Goal: Information Seeking & Learning: Learn about a topic

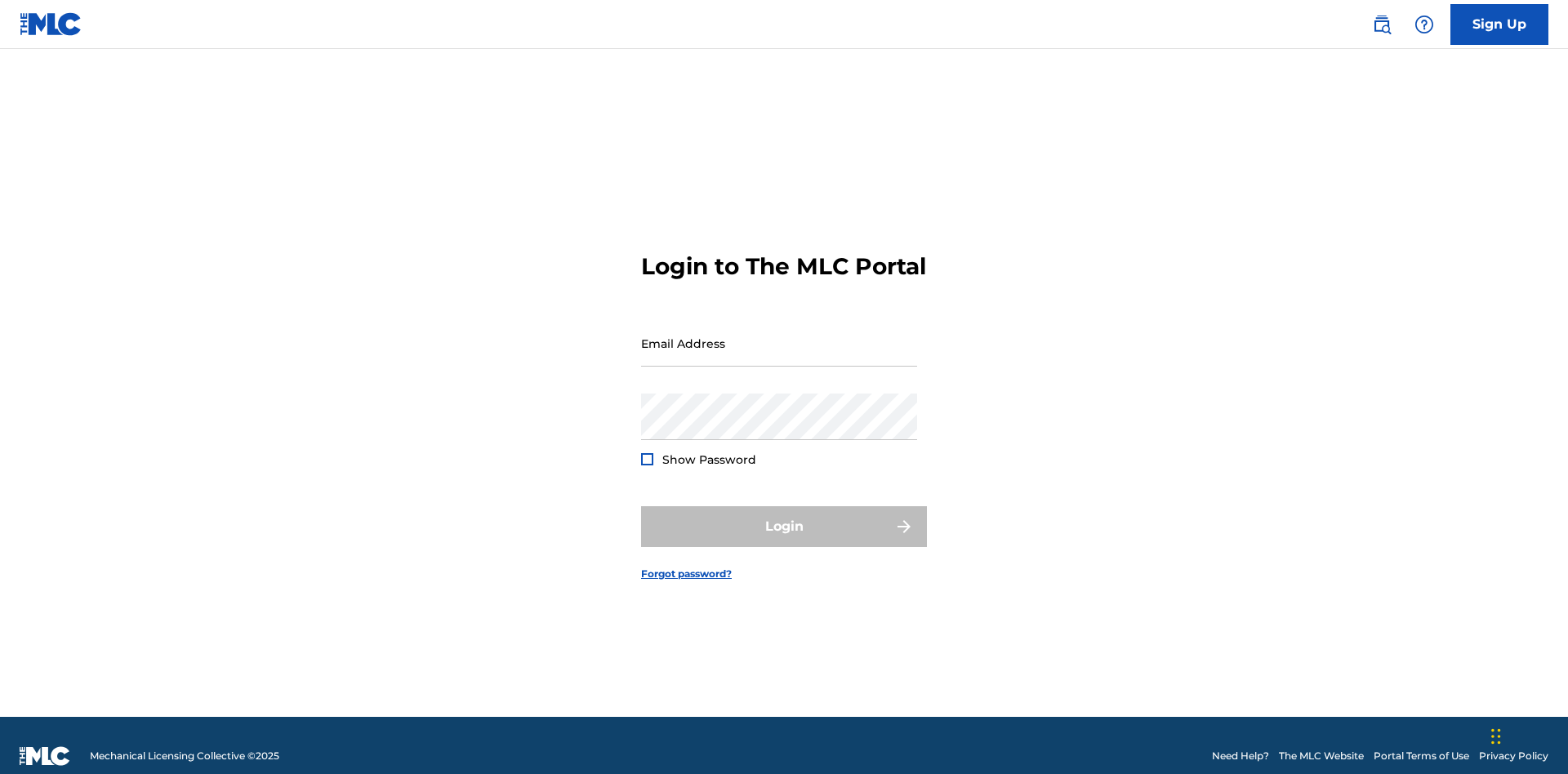
scroll to position [21, 0]
click at [779, 336] on input "Email Address" at bounding box center [778, 343] width 276 height 46
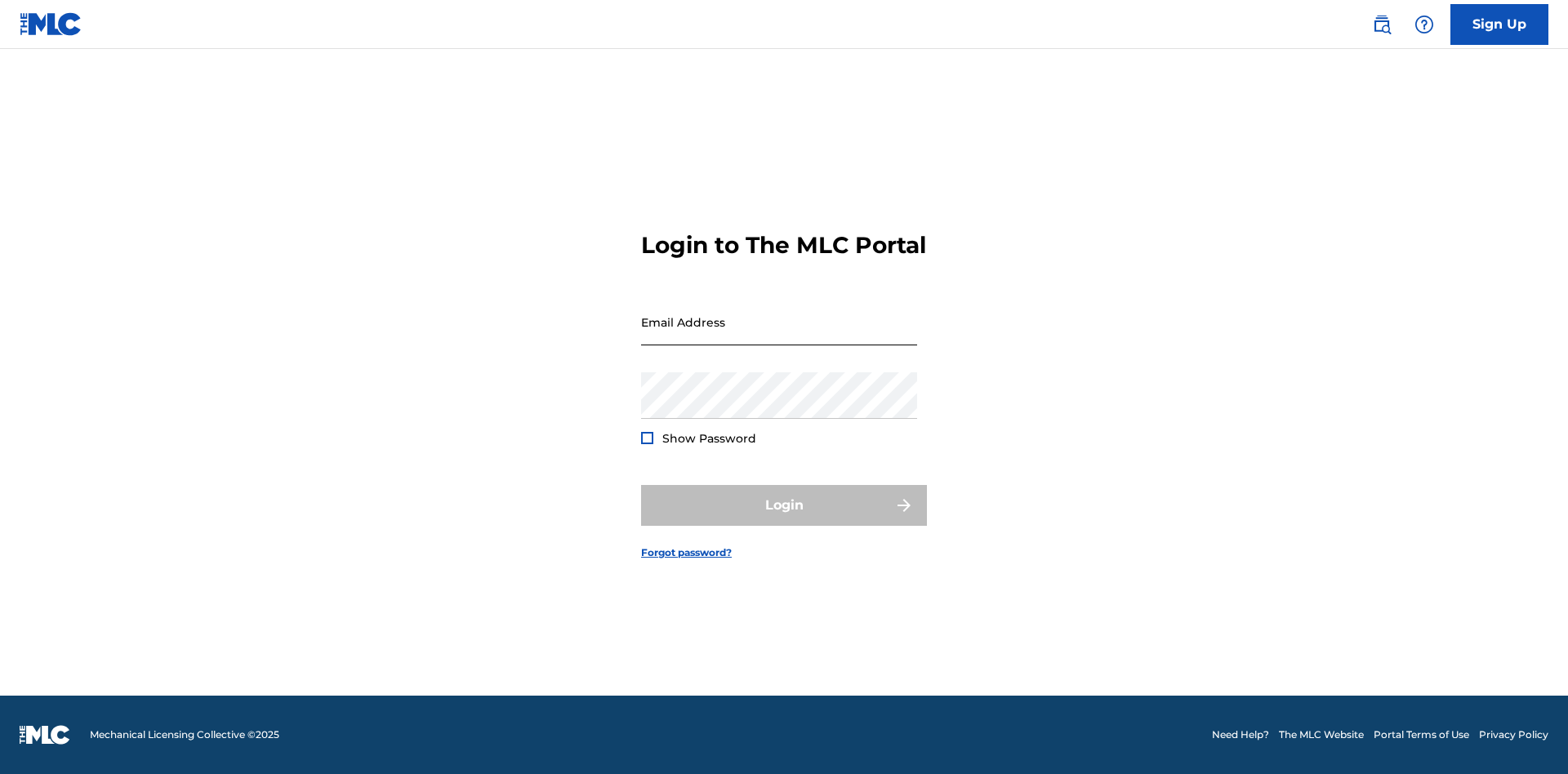
scroll to position [21, 0]
type input "[EMAIL_ADDRESS][DOMAIN_NAME]"
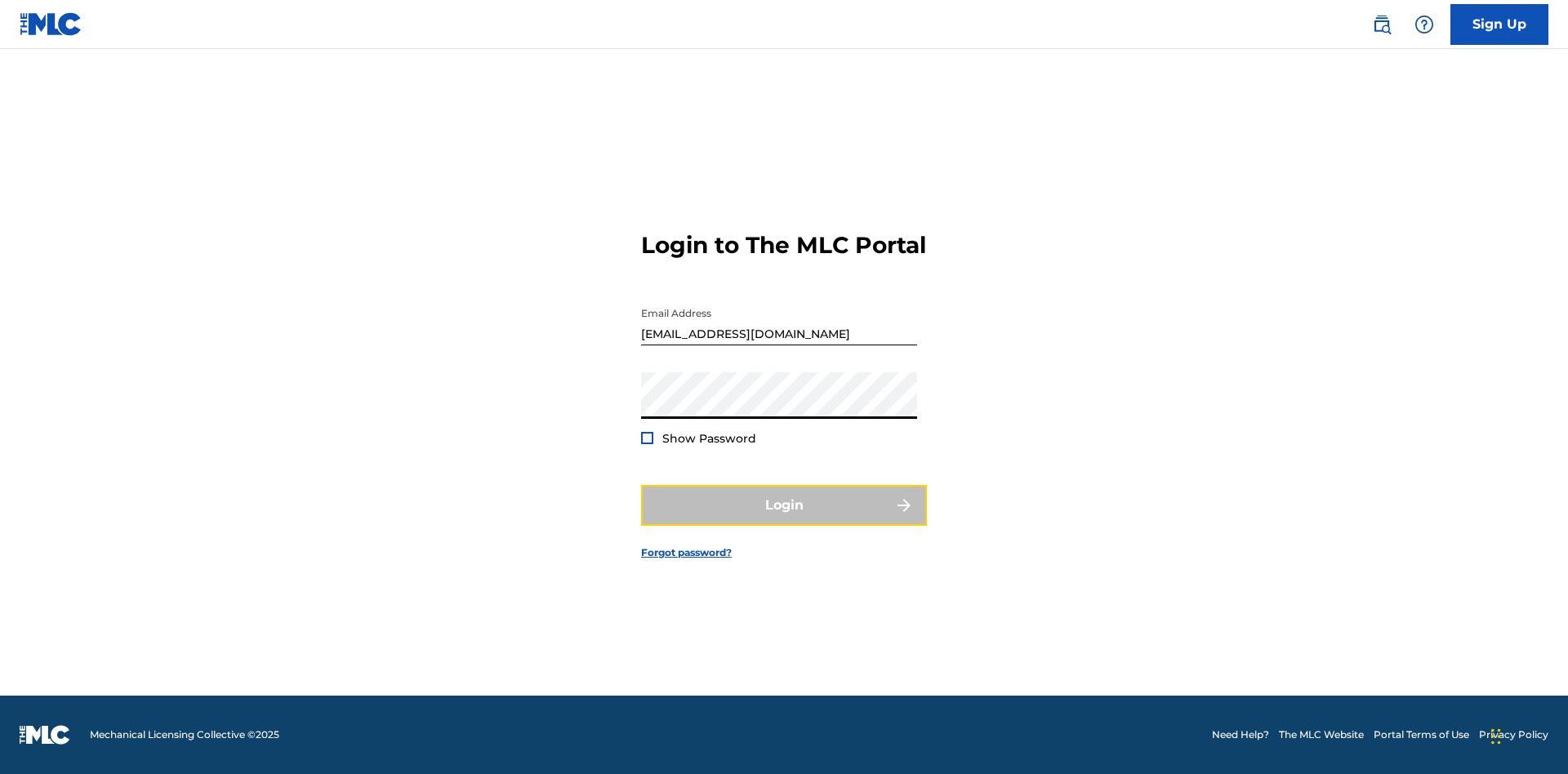
click at [784, 519] on button "Login" at bounding box center [784, 505] width 286 height 41
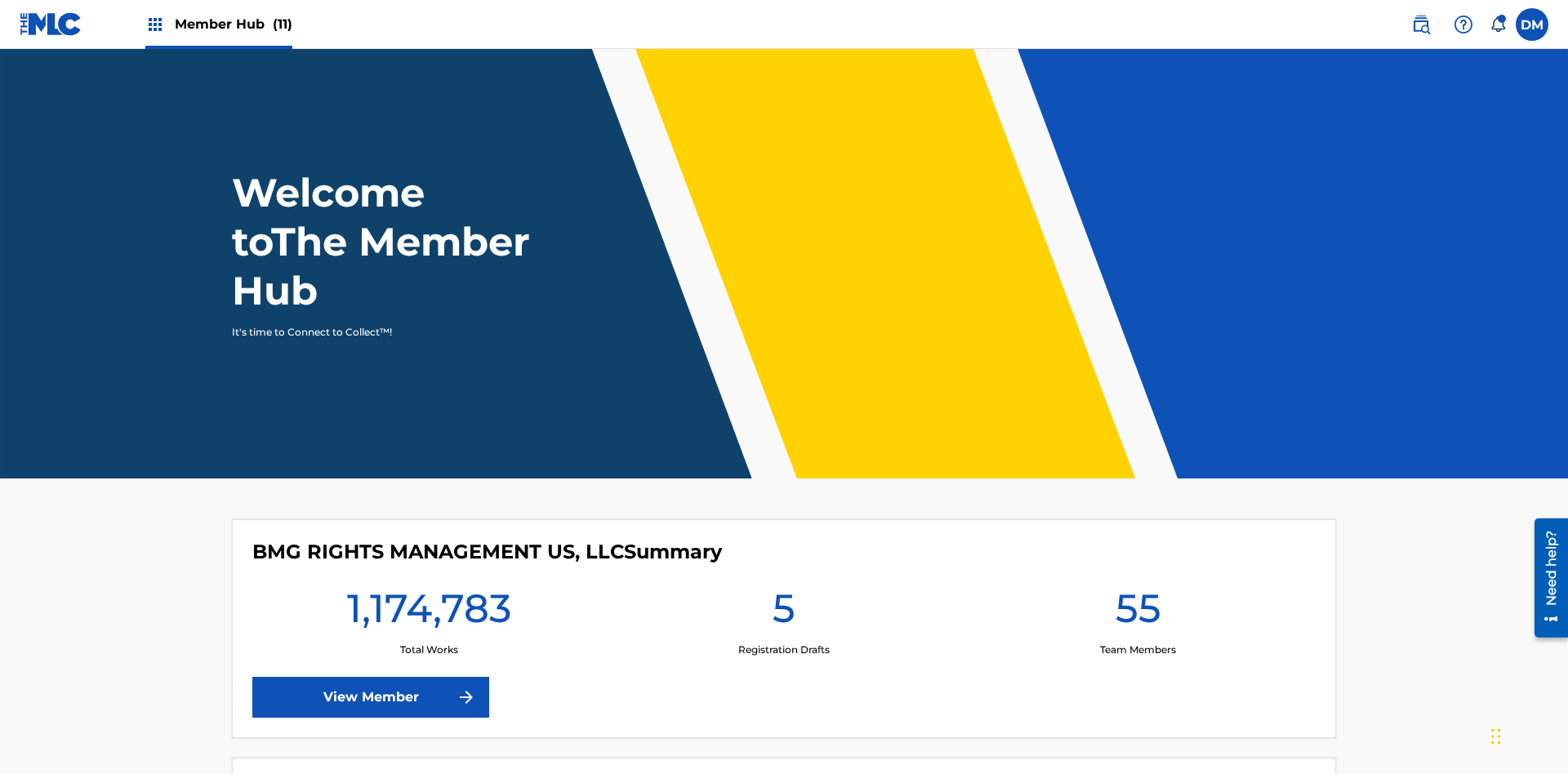
click at [233, 24] on span "Member Hub (11)" at bounding box center [233, 24] width 117 height 19
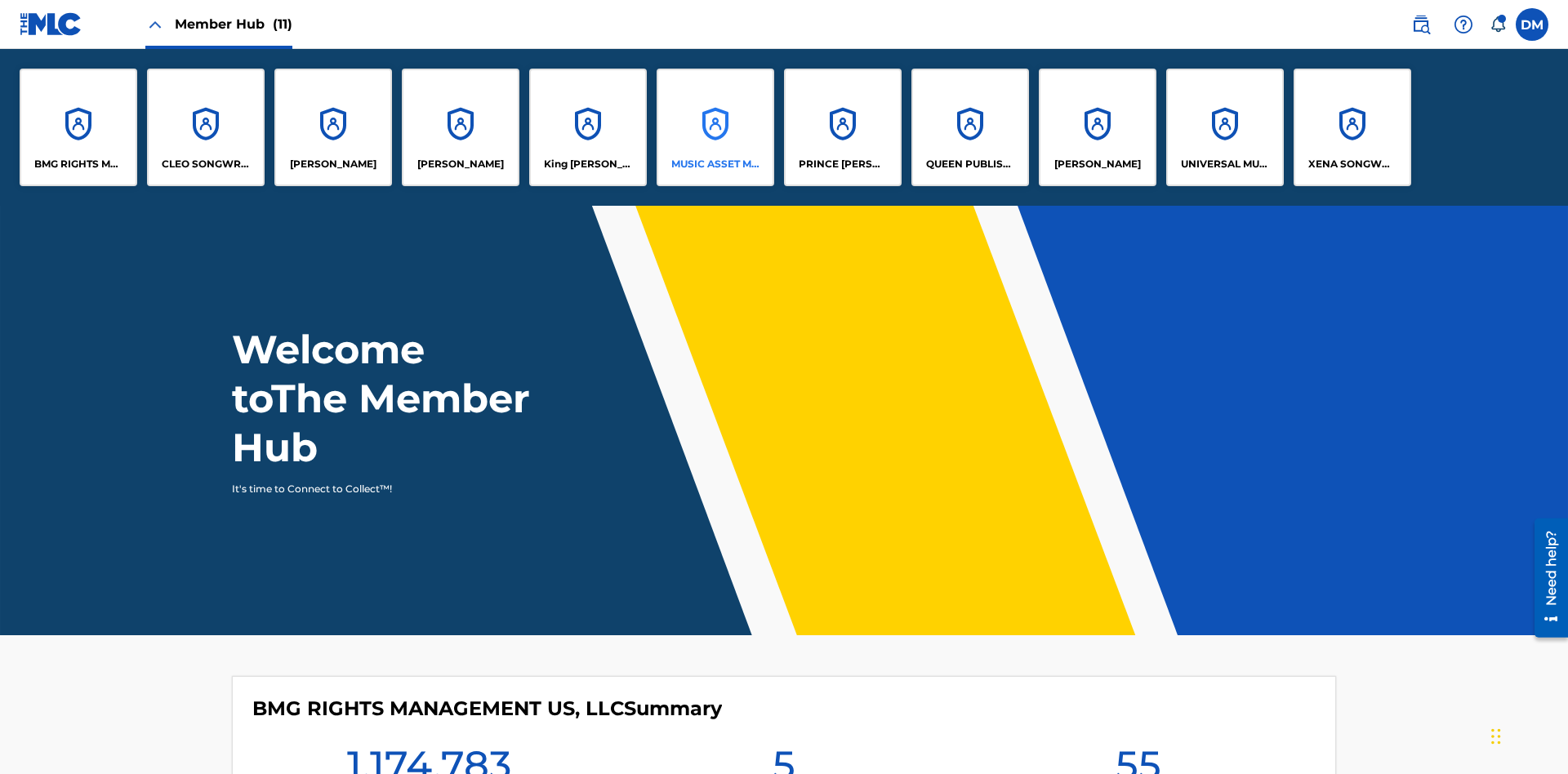
click at [714, 164] on p "MUSIC ASSET MANAGEMENT (MAM)" at bounding box center [716, 164] width 89 height 15
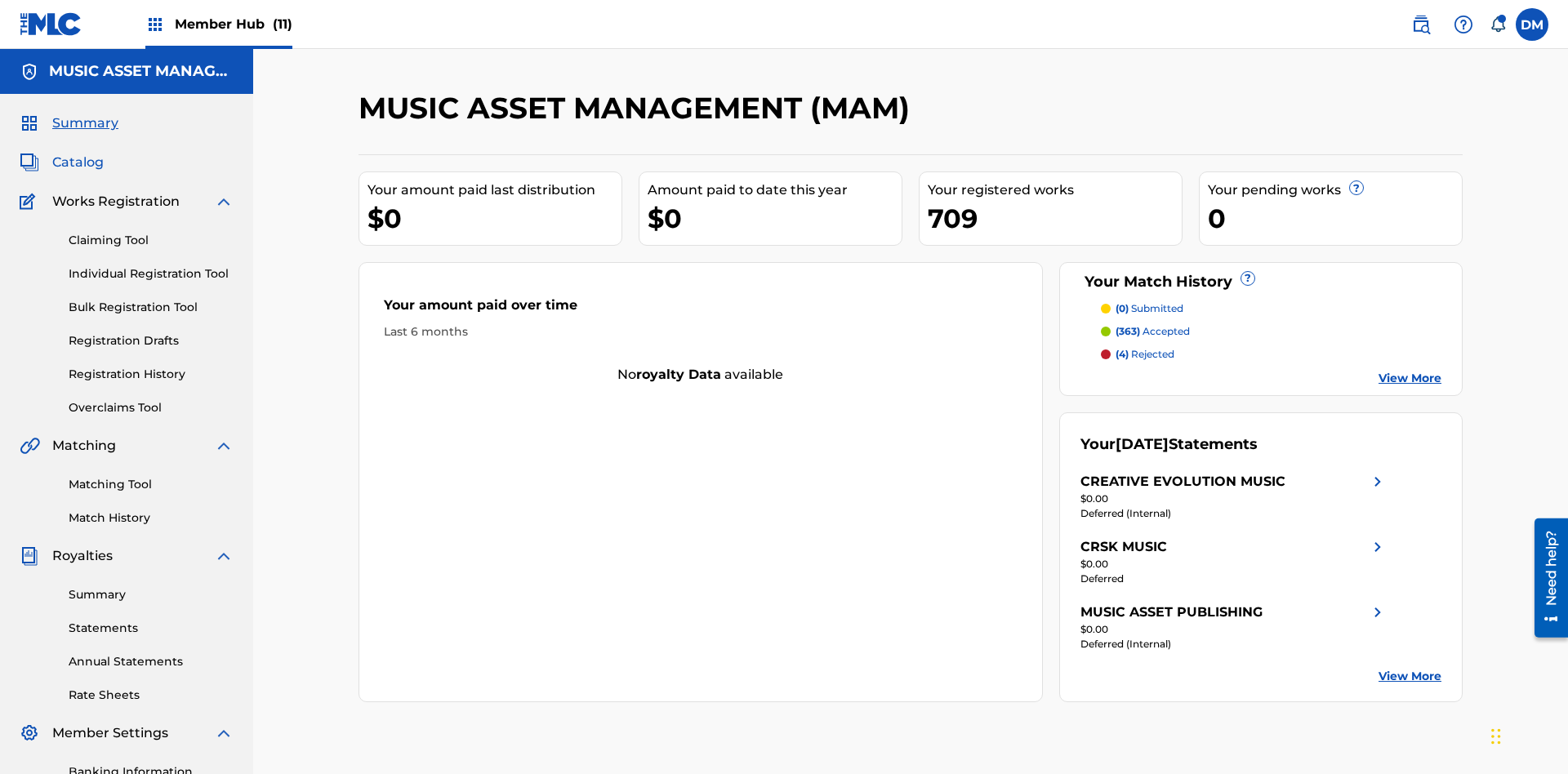
click at [77, 153] on span "Catalog" at bounding box center [77, 163] width 52 height 20
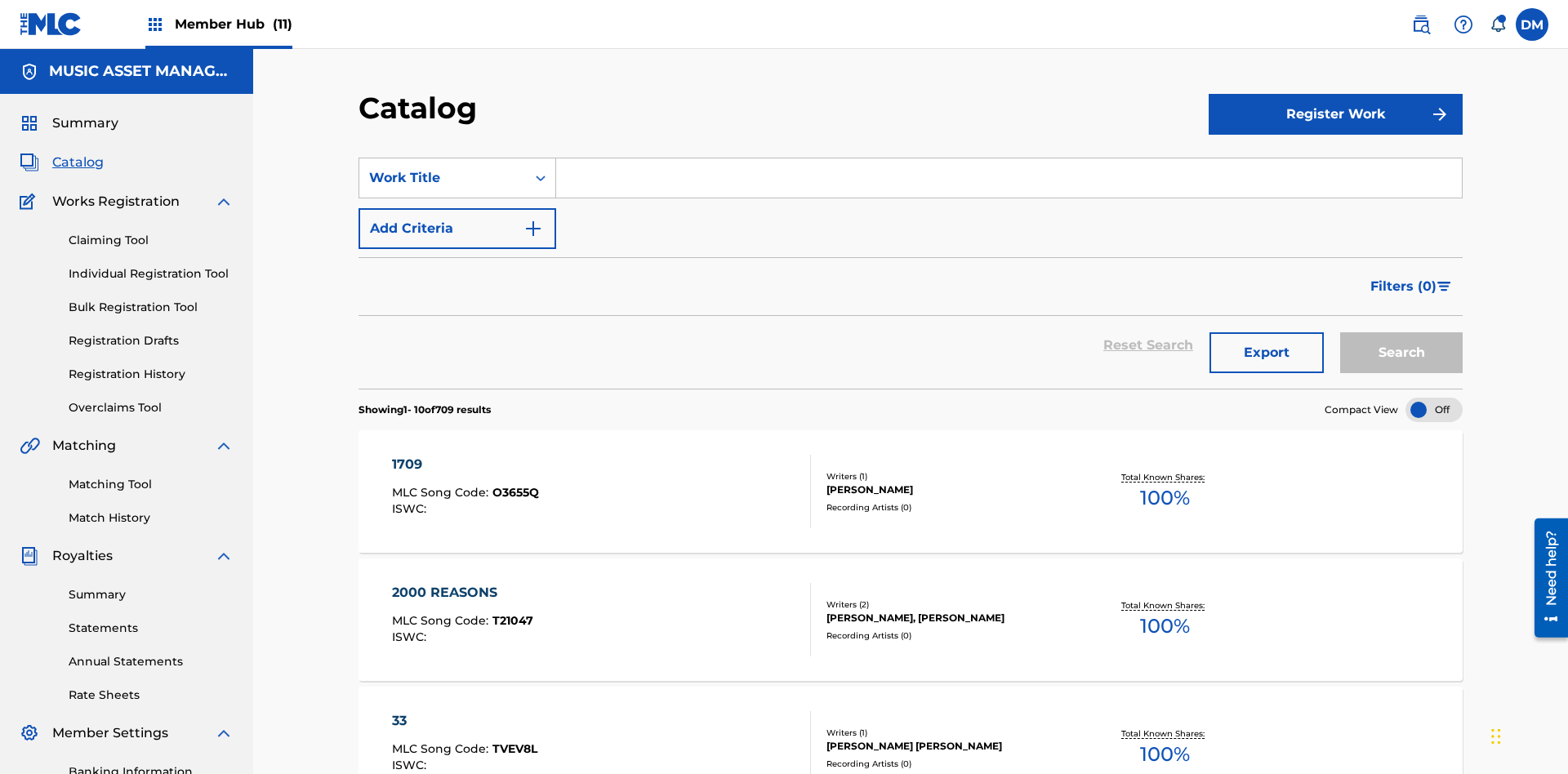
click at [1434, 397] on div at bounding box center [1433, 409] width 57 height 25
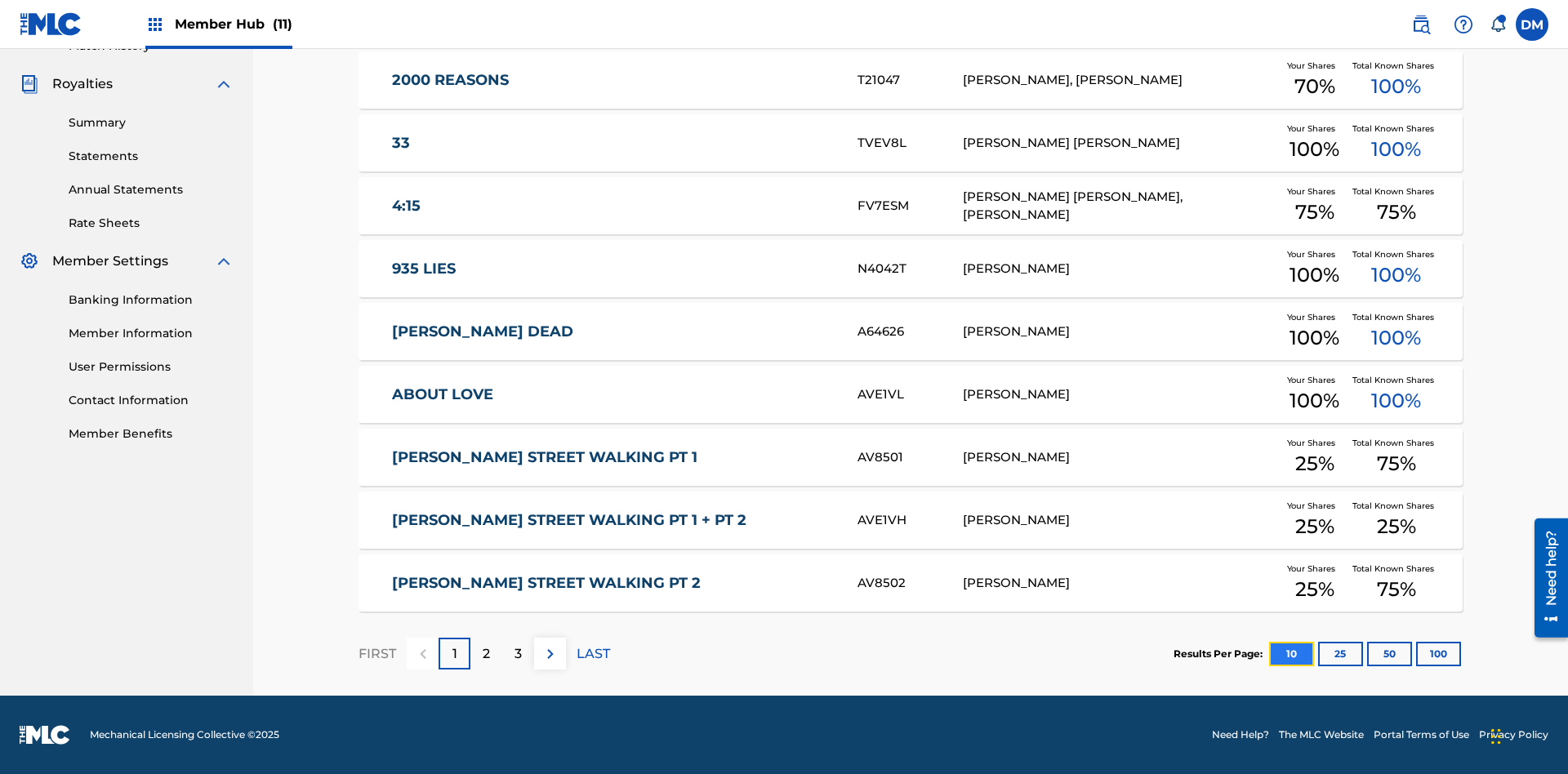
click at [1270, 653] on button "10" at bounding box center [1291, 653] width 45 height 25
click at [377, 653] on p "FIRST" at bounding box center [377, 654] width 37 height 20
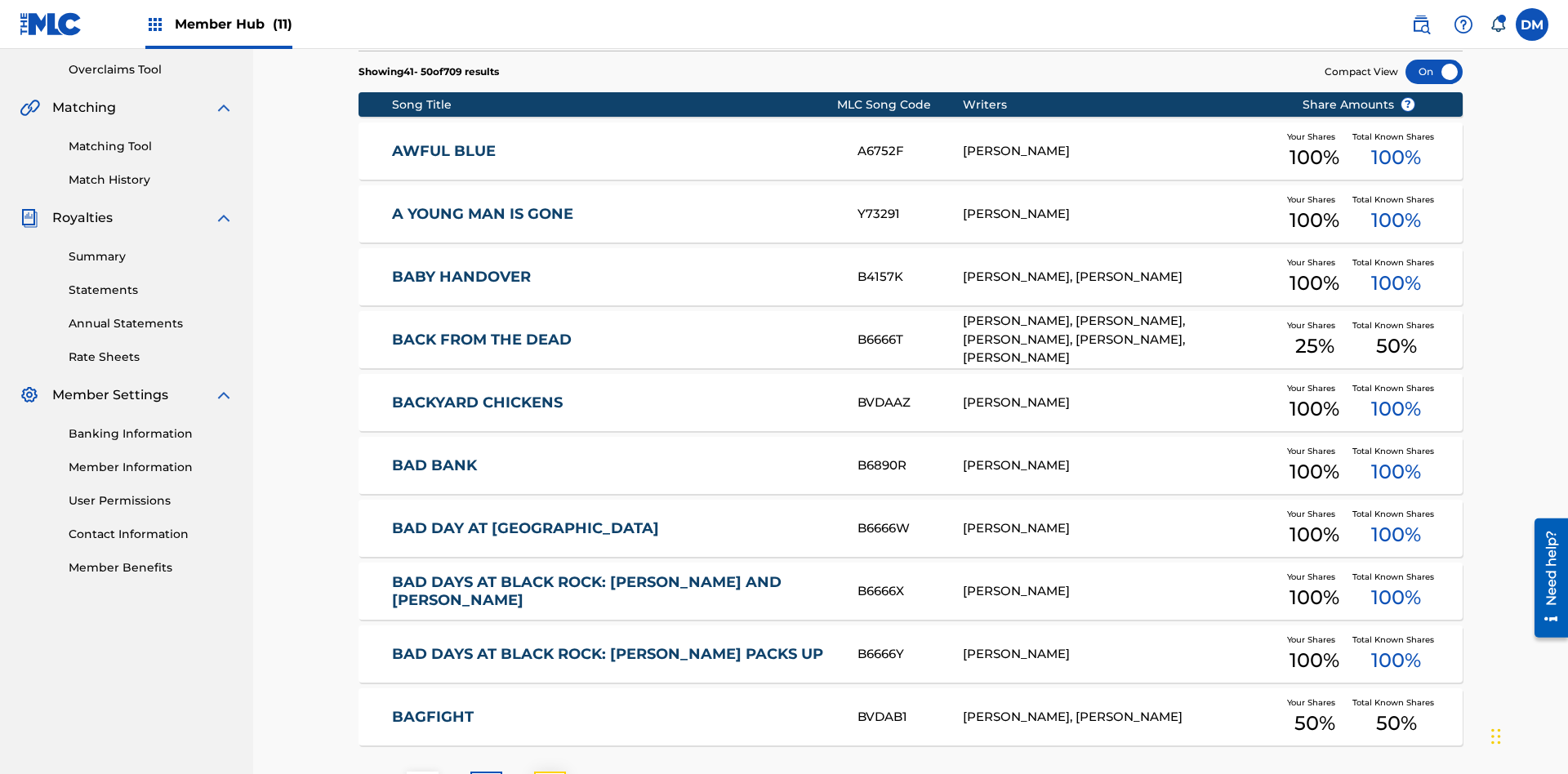
click at [550, 773] on img at bounding box center [551, 788] width 20 height 20
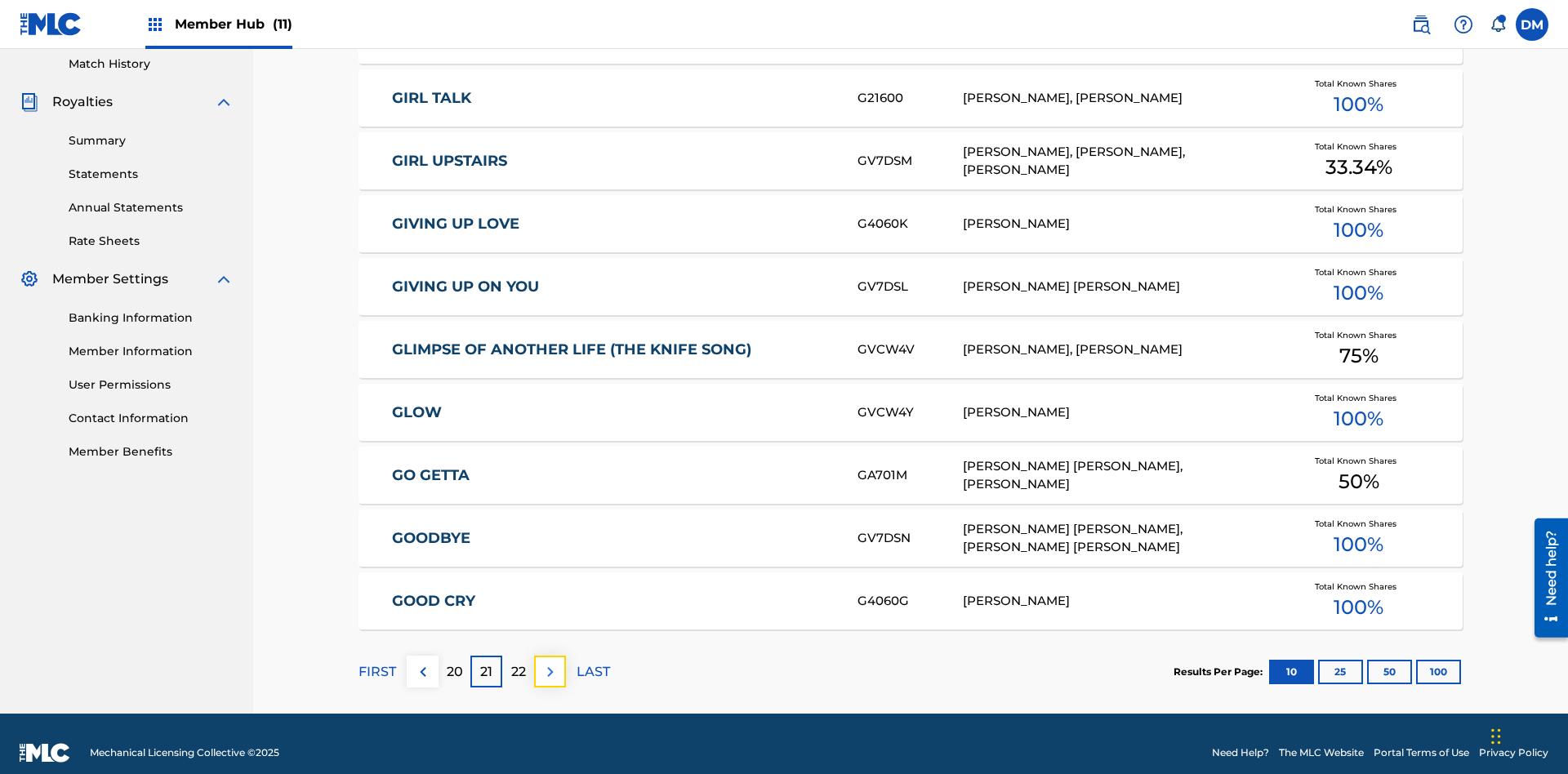
click at [550, 662] on img at bounding box center [551, 672] width 20 height 20
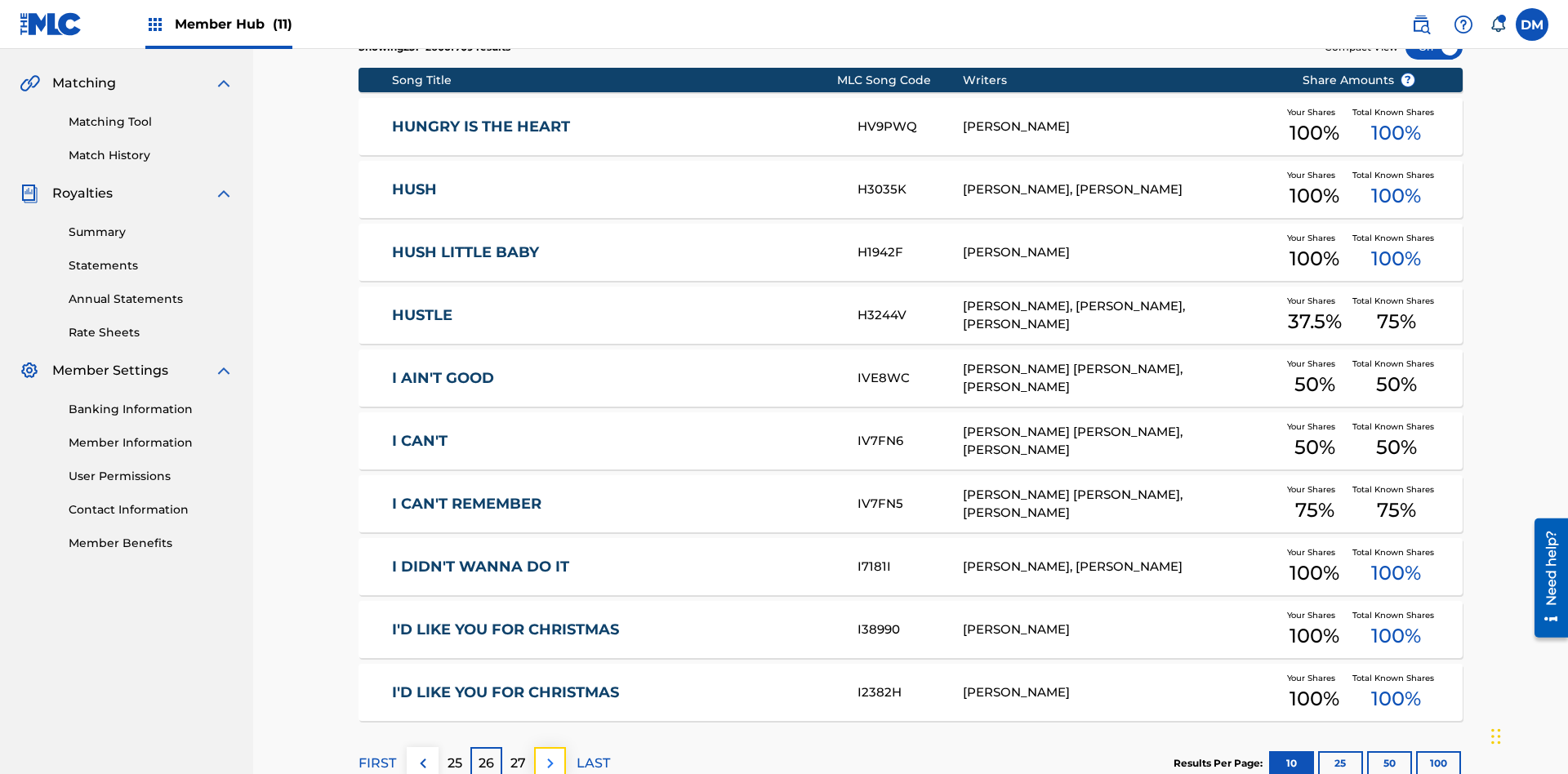
click at [550, 753] on img at bounding box center [551, 763] width 20 height 20
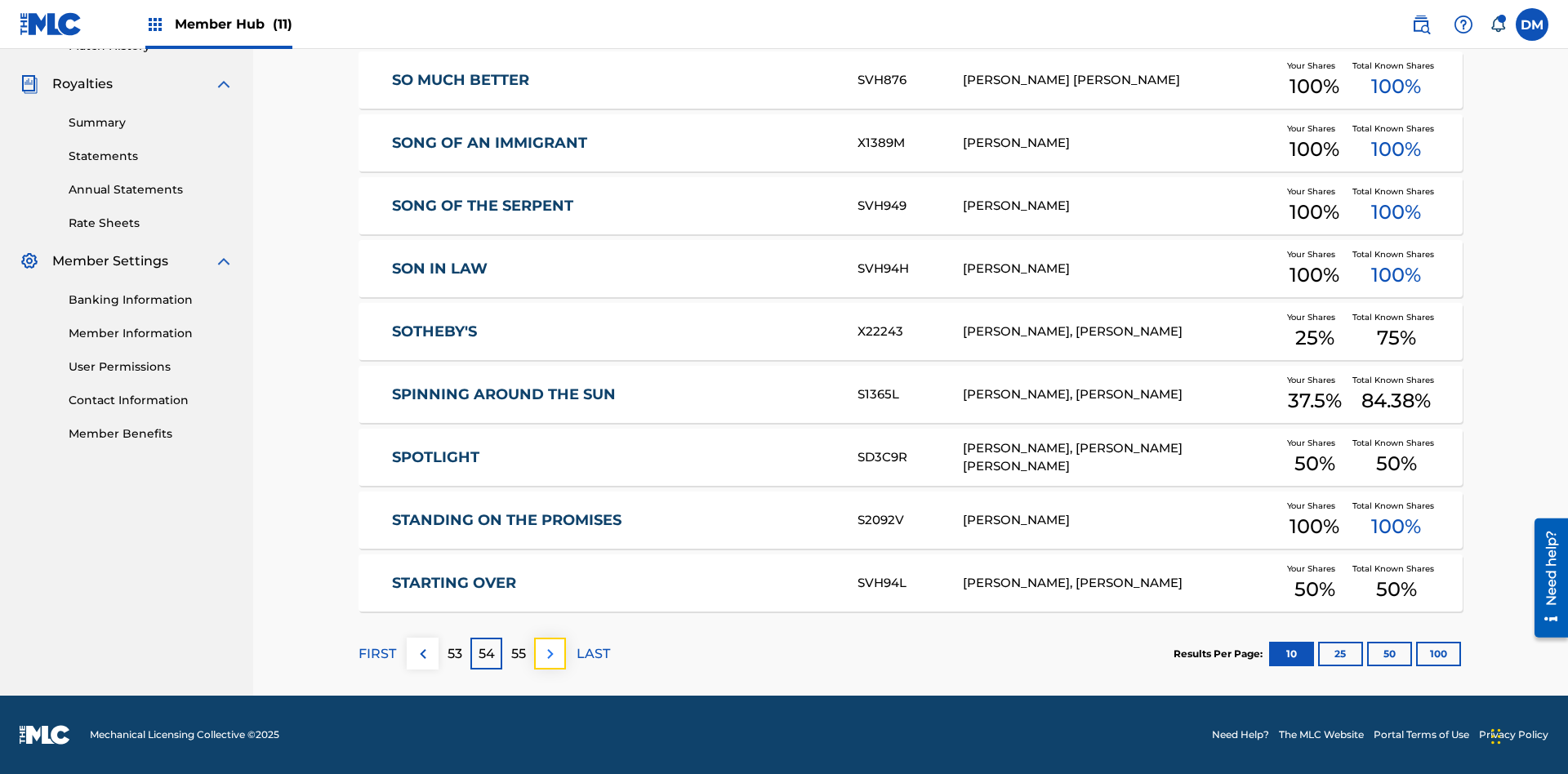
click at [550, 653] on img at bounding box center [551, 654] width 20 height 20
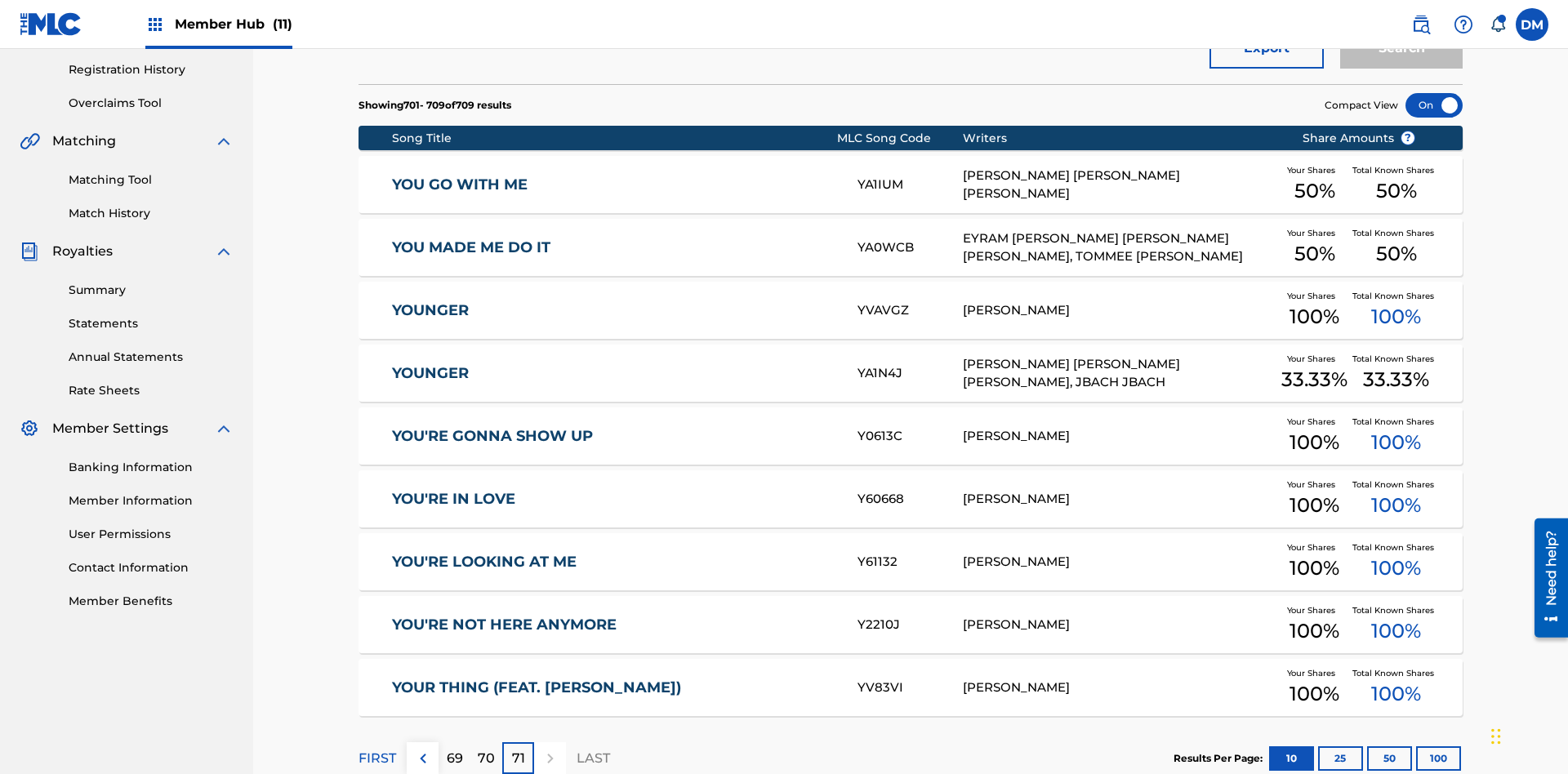
scroll to position [305, 0]
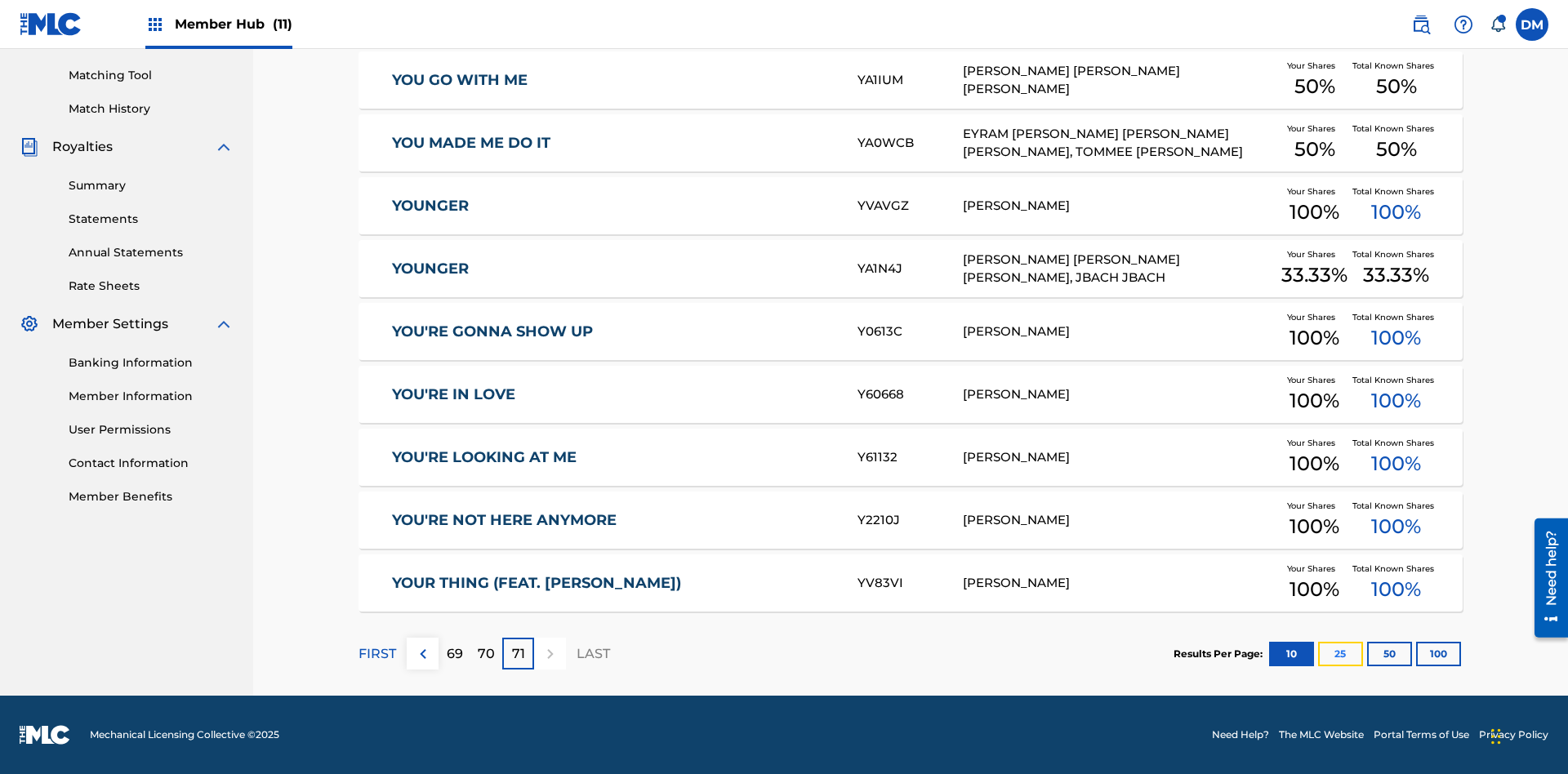
click at [1318, 653] on button "25" at bounding box center [1340, 653] width 45 height 25
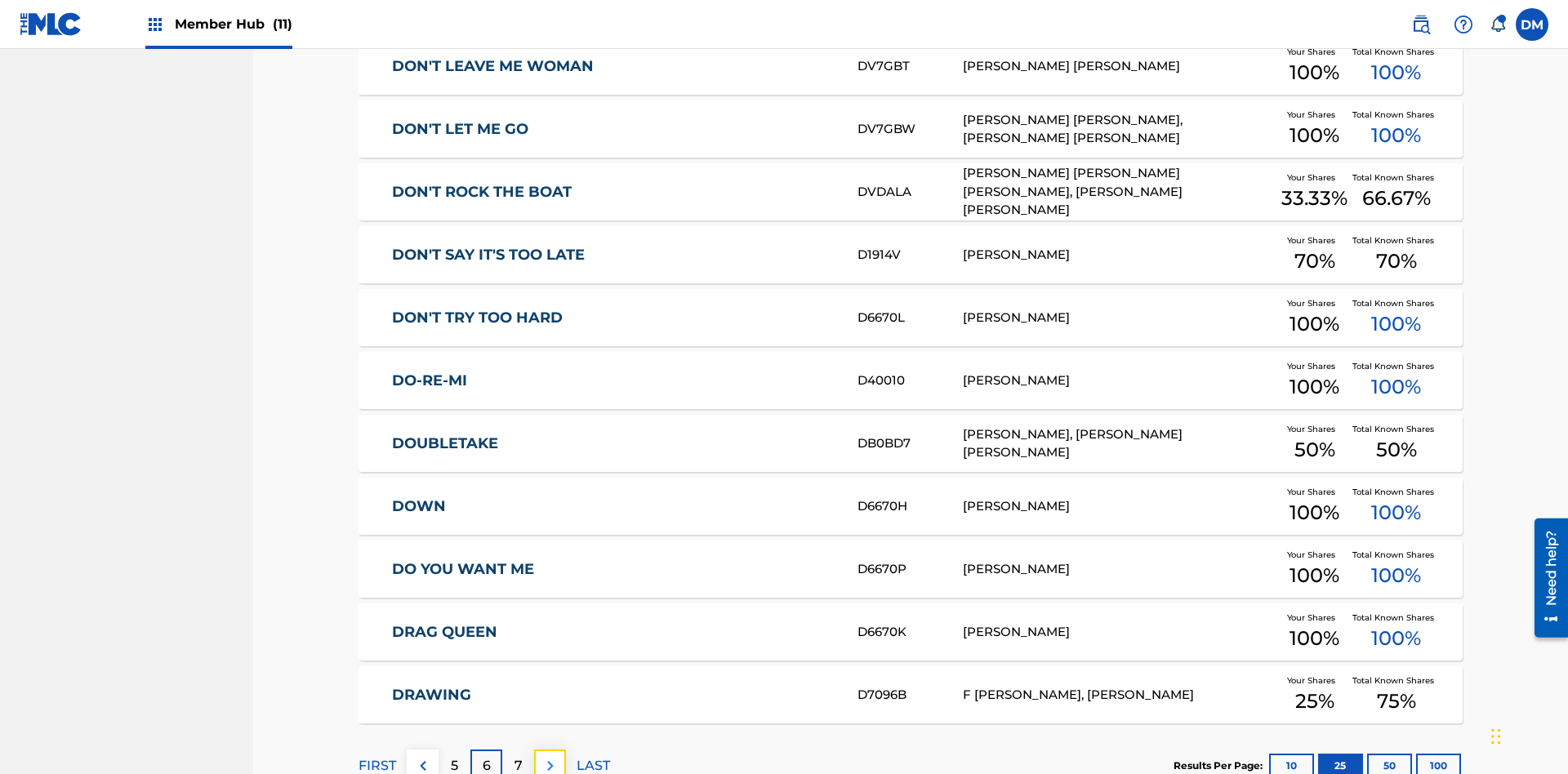
click at [550, 756] on img at bounding box center [551, 766] width 20 height 20
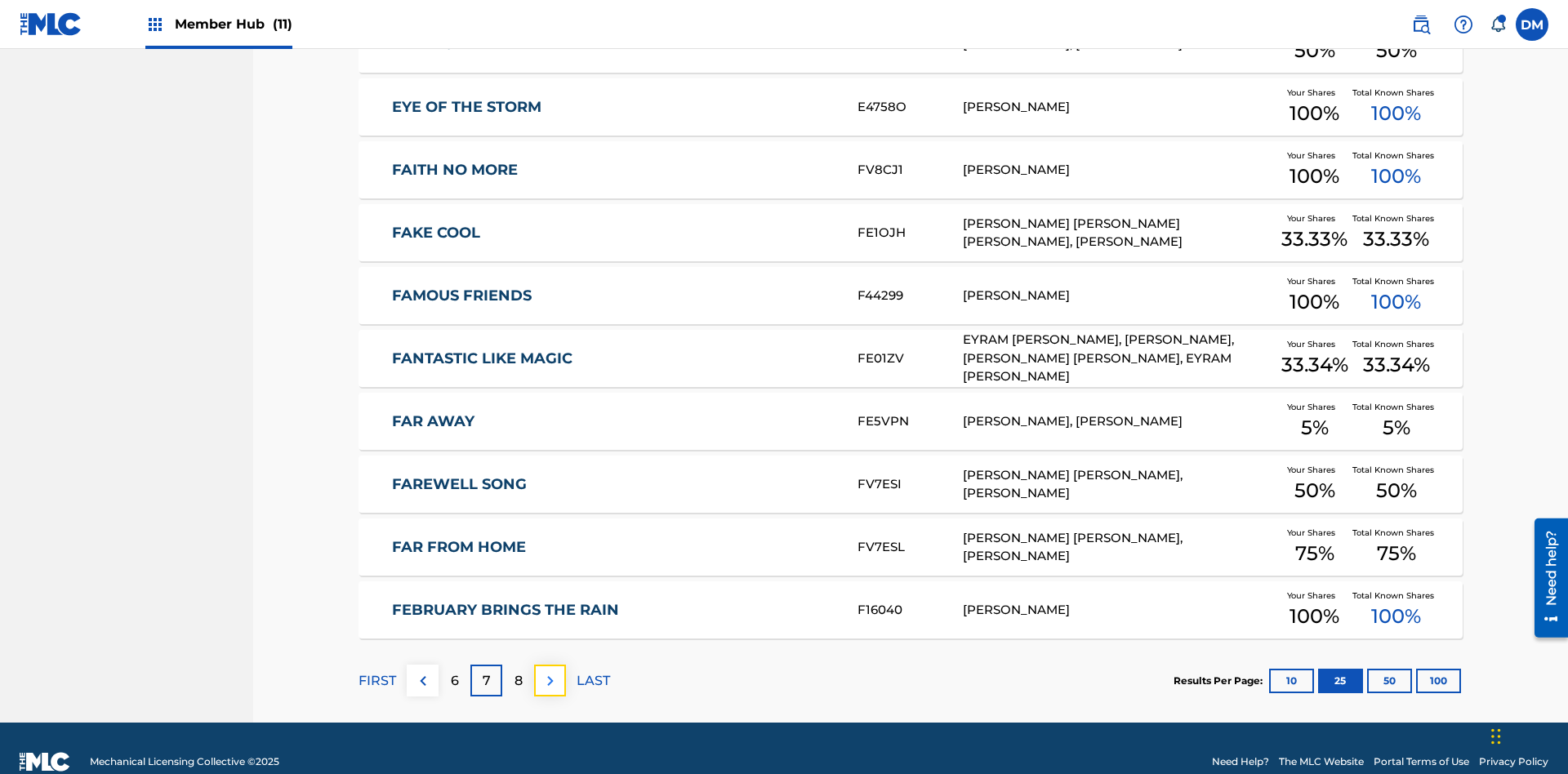
click at [550, 671] on img at bounding box center [551, 681] width 20 height 20
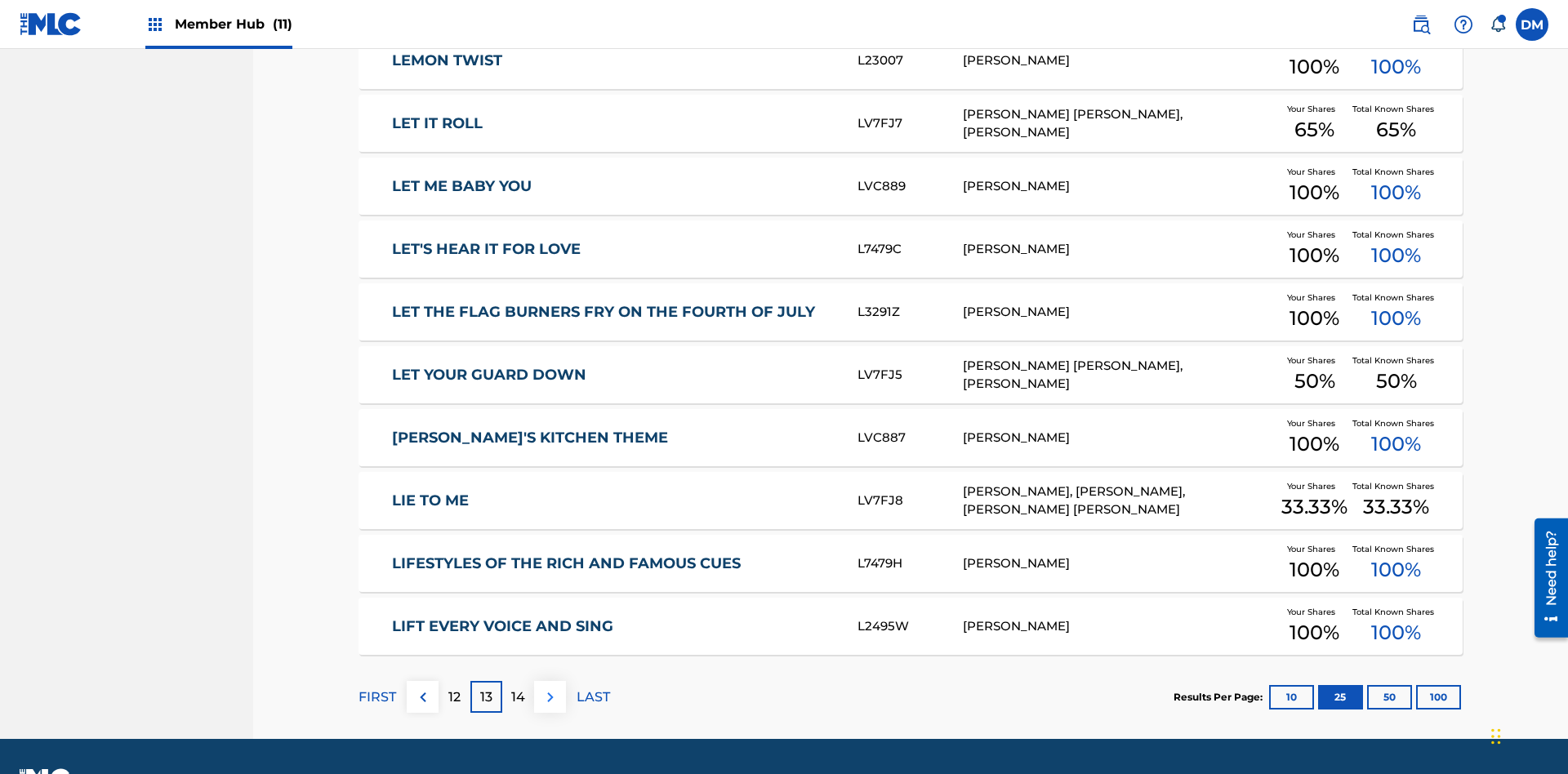
click at [550, 688] on img at bounding box center [551, 698] width 20 height 20
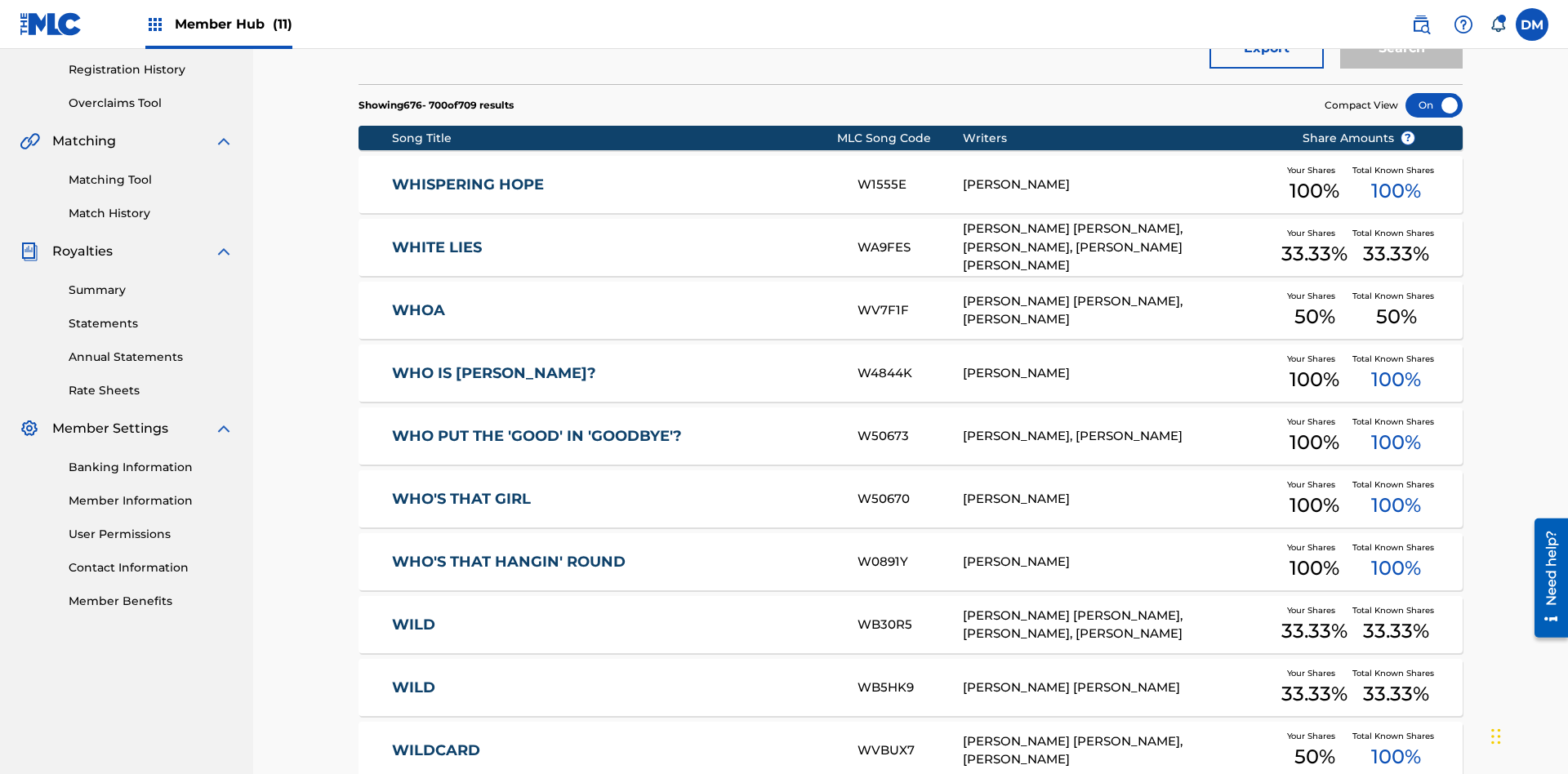
scroll to position [238, 0]
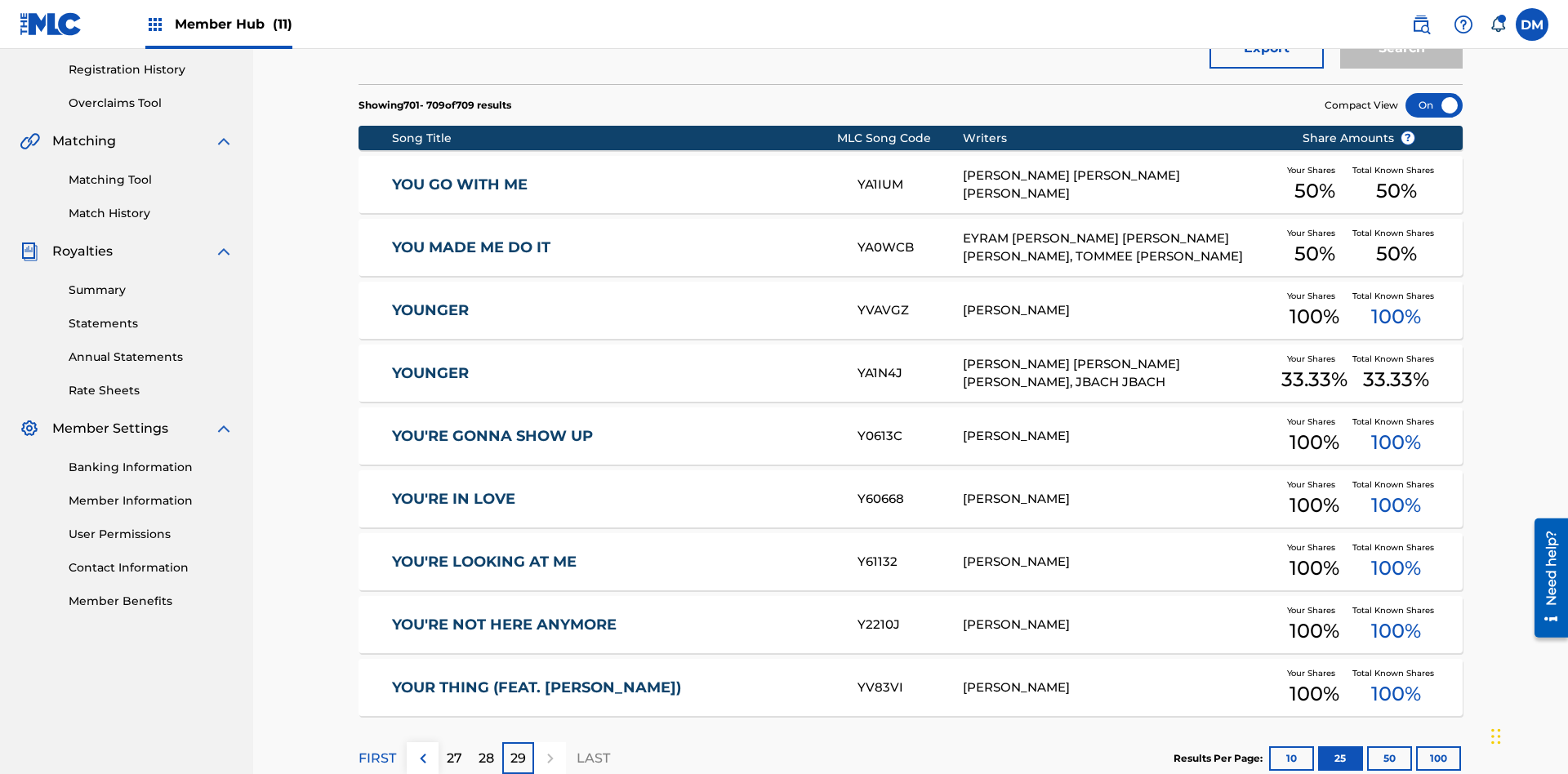
scroll to position [305, 0]
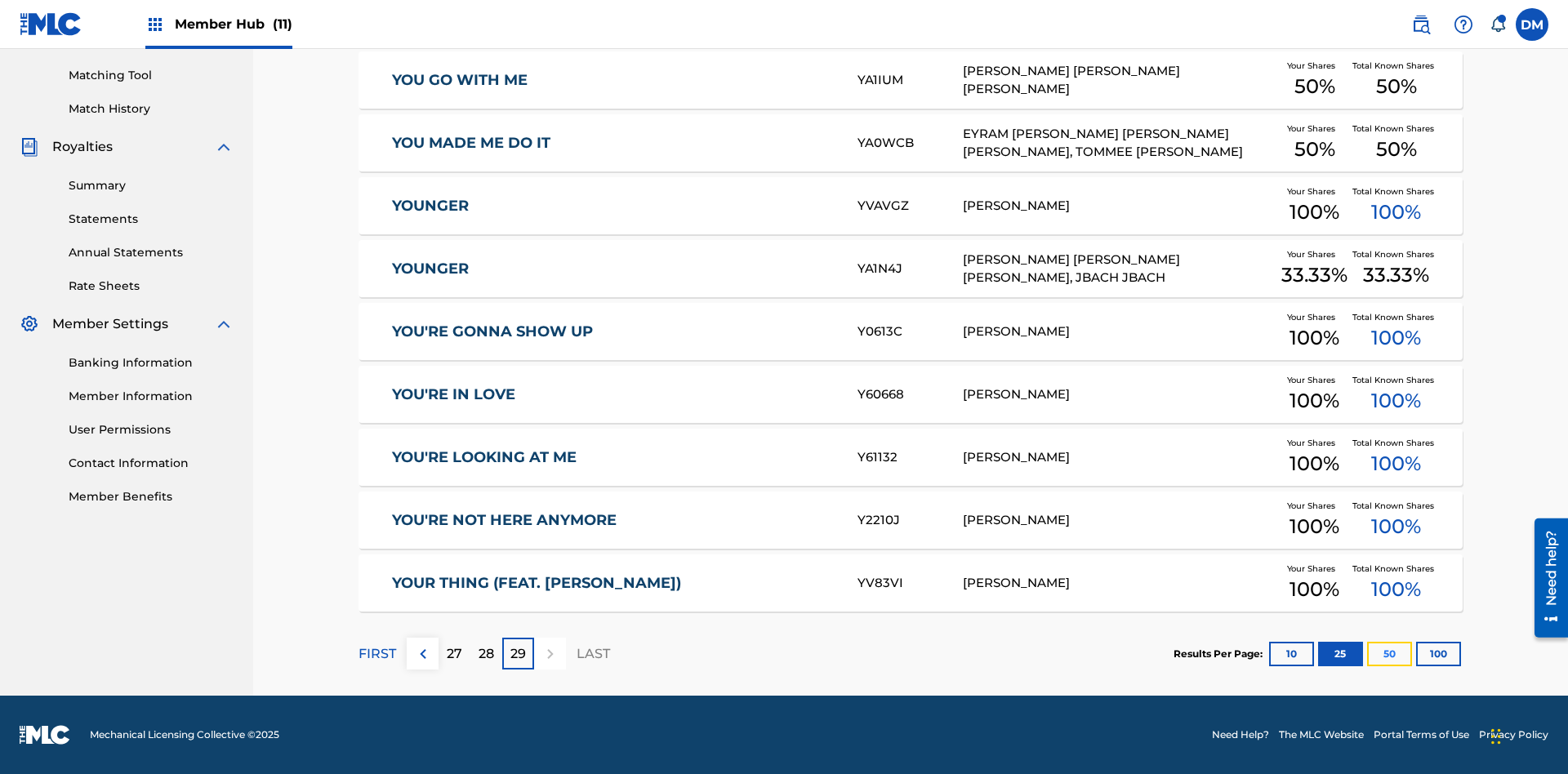
click at [1367, 653] on button "50" at bounding box center [1389, 653] width 45 height 25
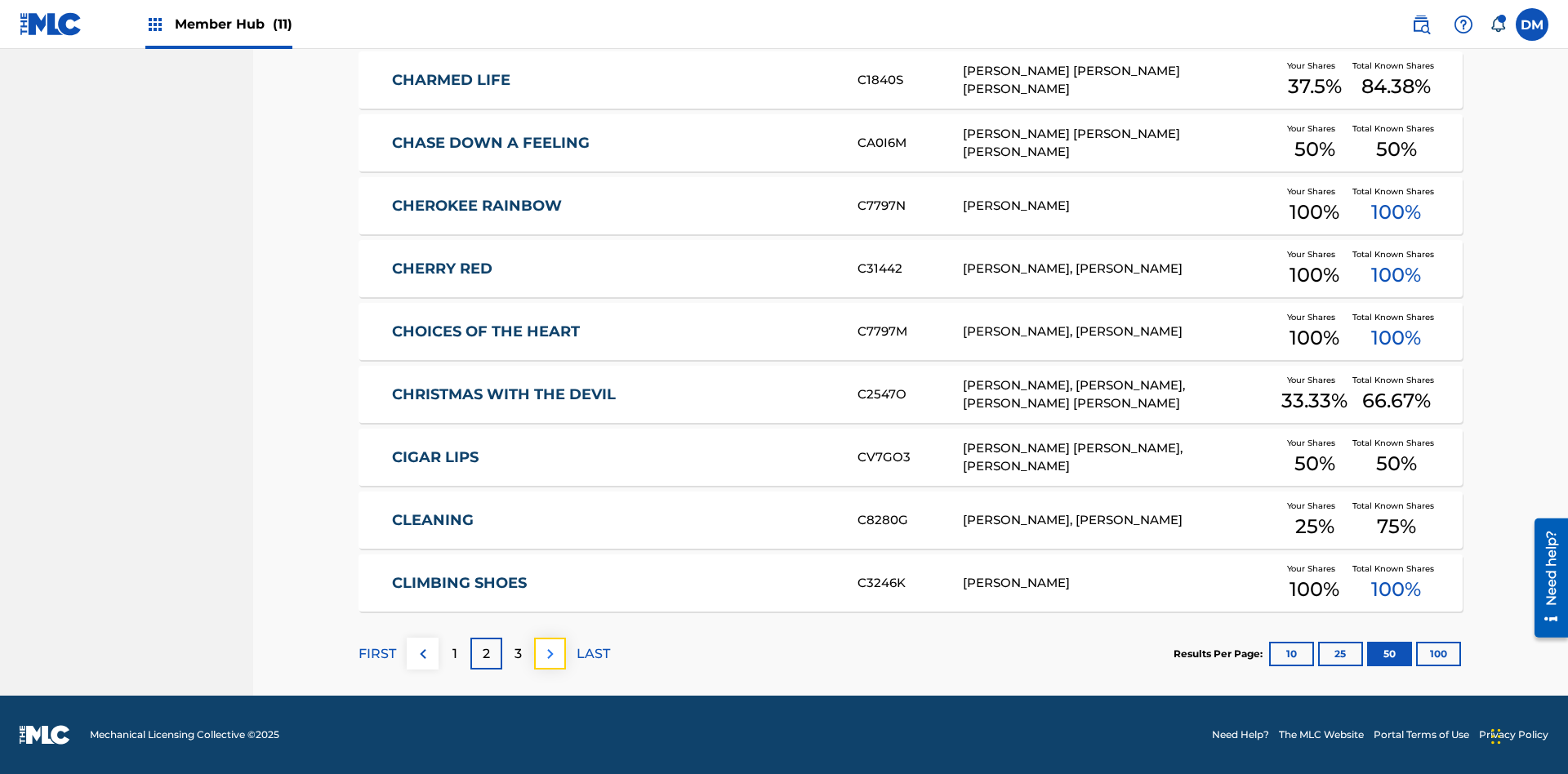
click at [550, 653] on img at bounding box center [551, 654] width 20 height 20
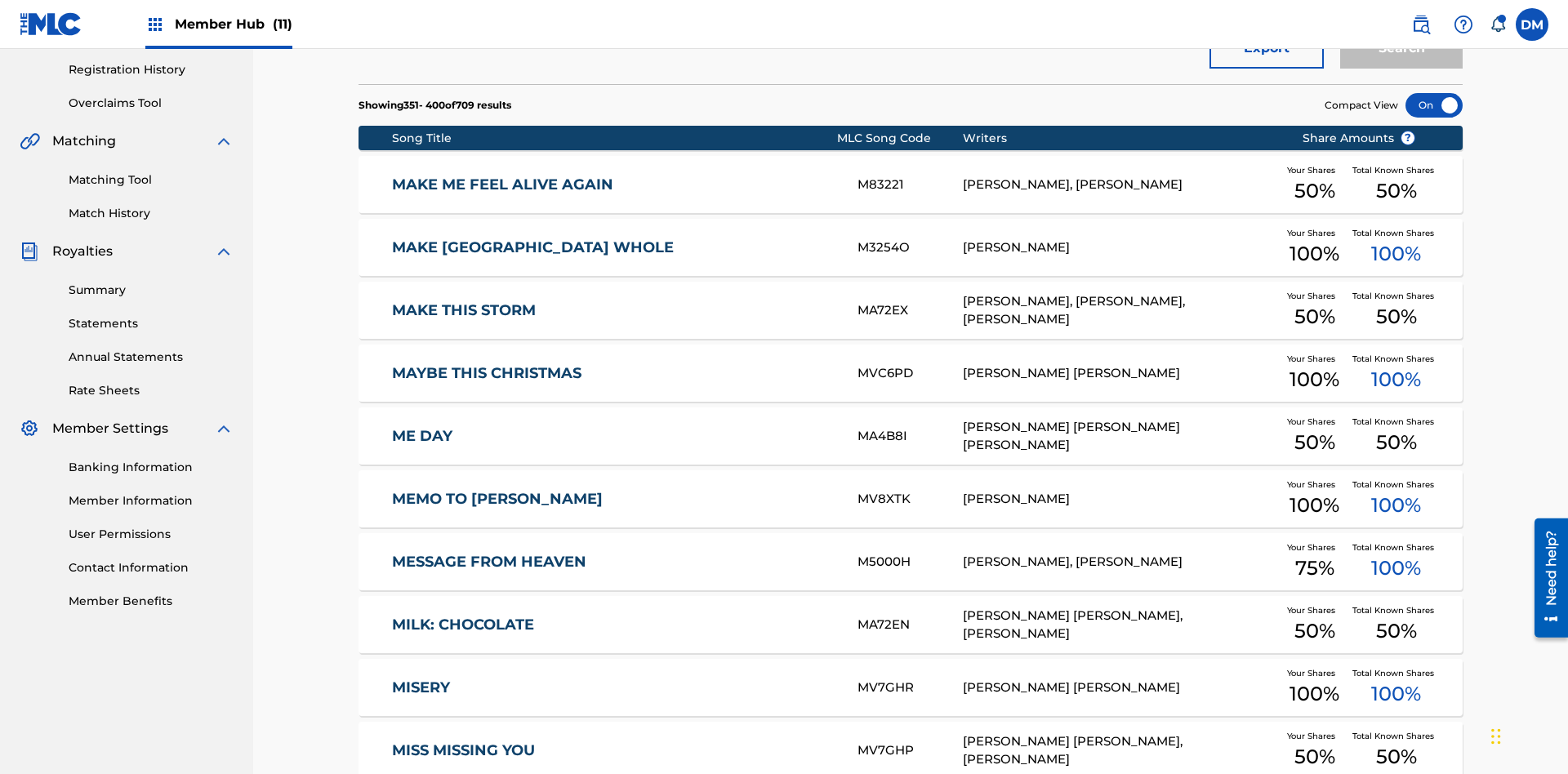
scroll to position [238, 0]
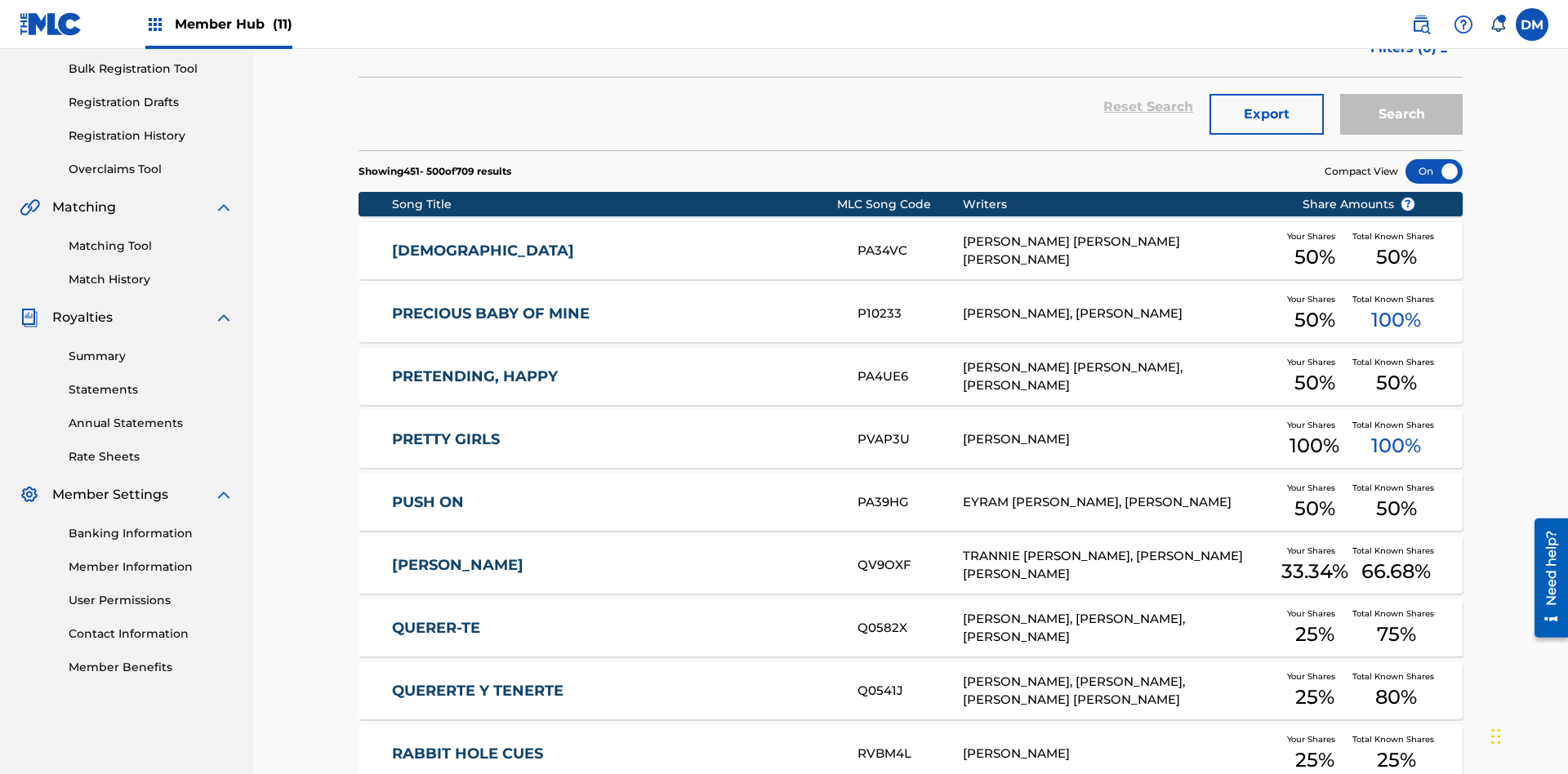
scroll to position [305, 0]
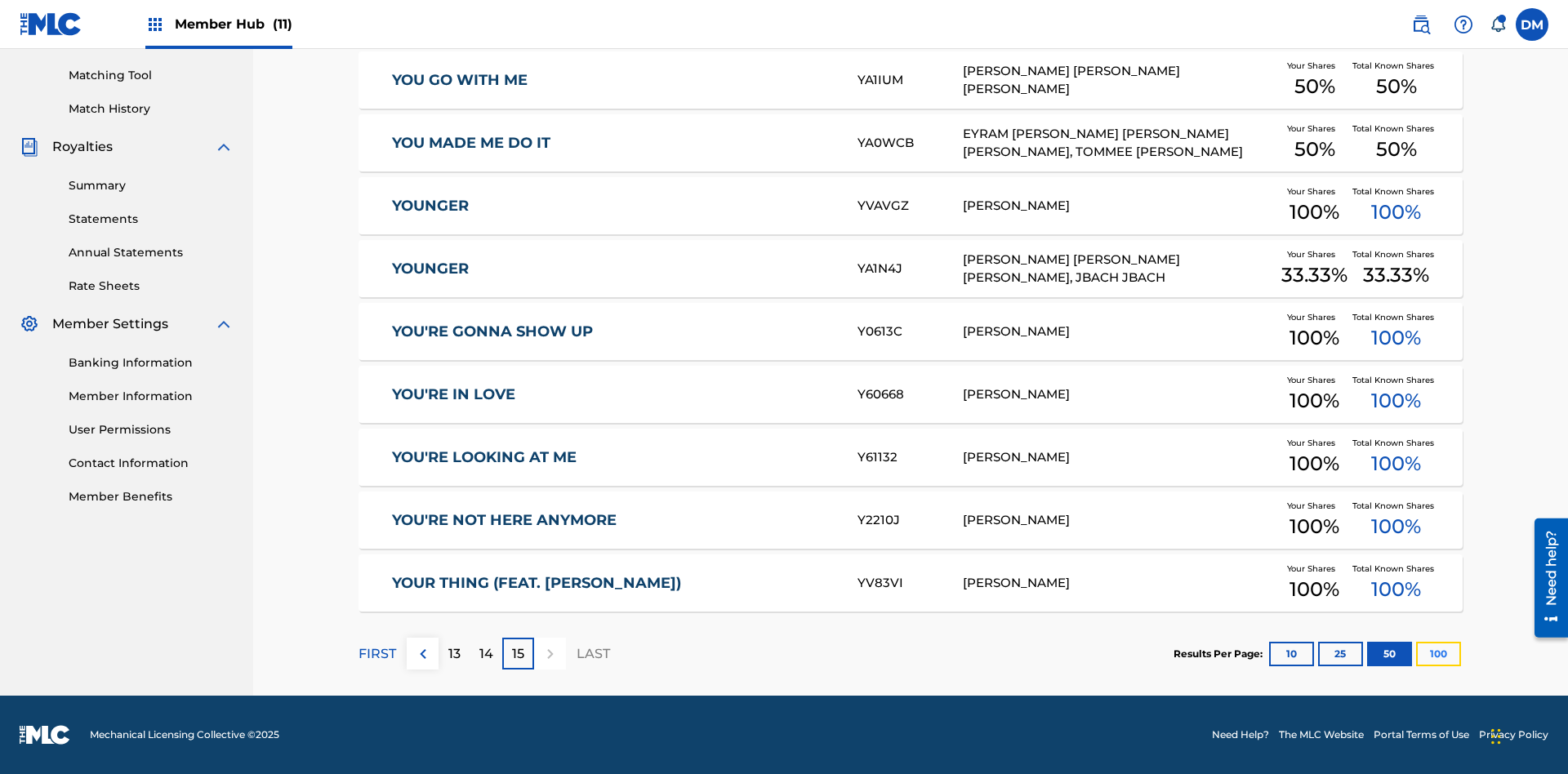
click at [1416, 653] on button "100" at bounding box center [1438, 653] width 45 height 25
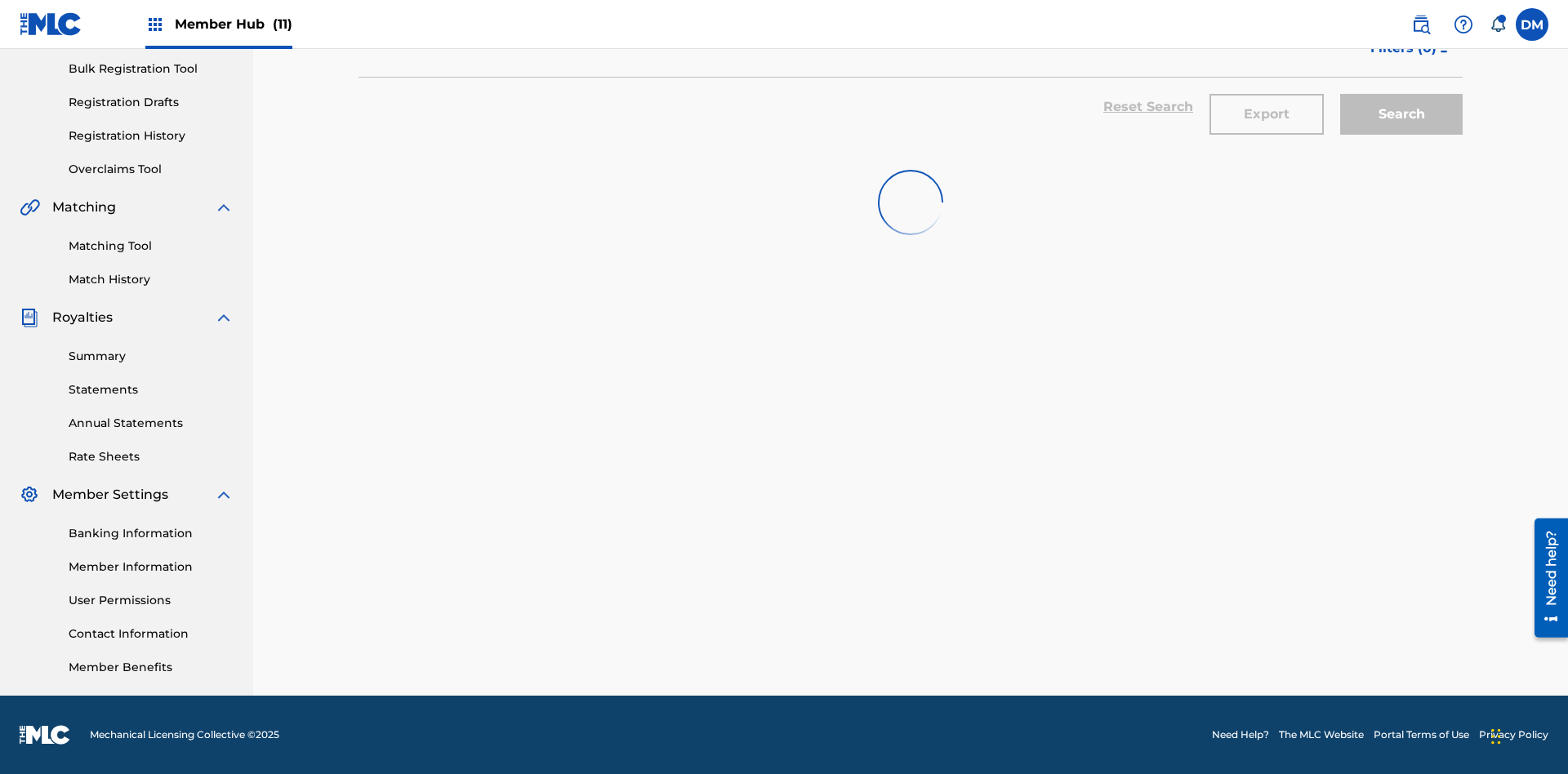
scroll to position [238, 0]
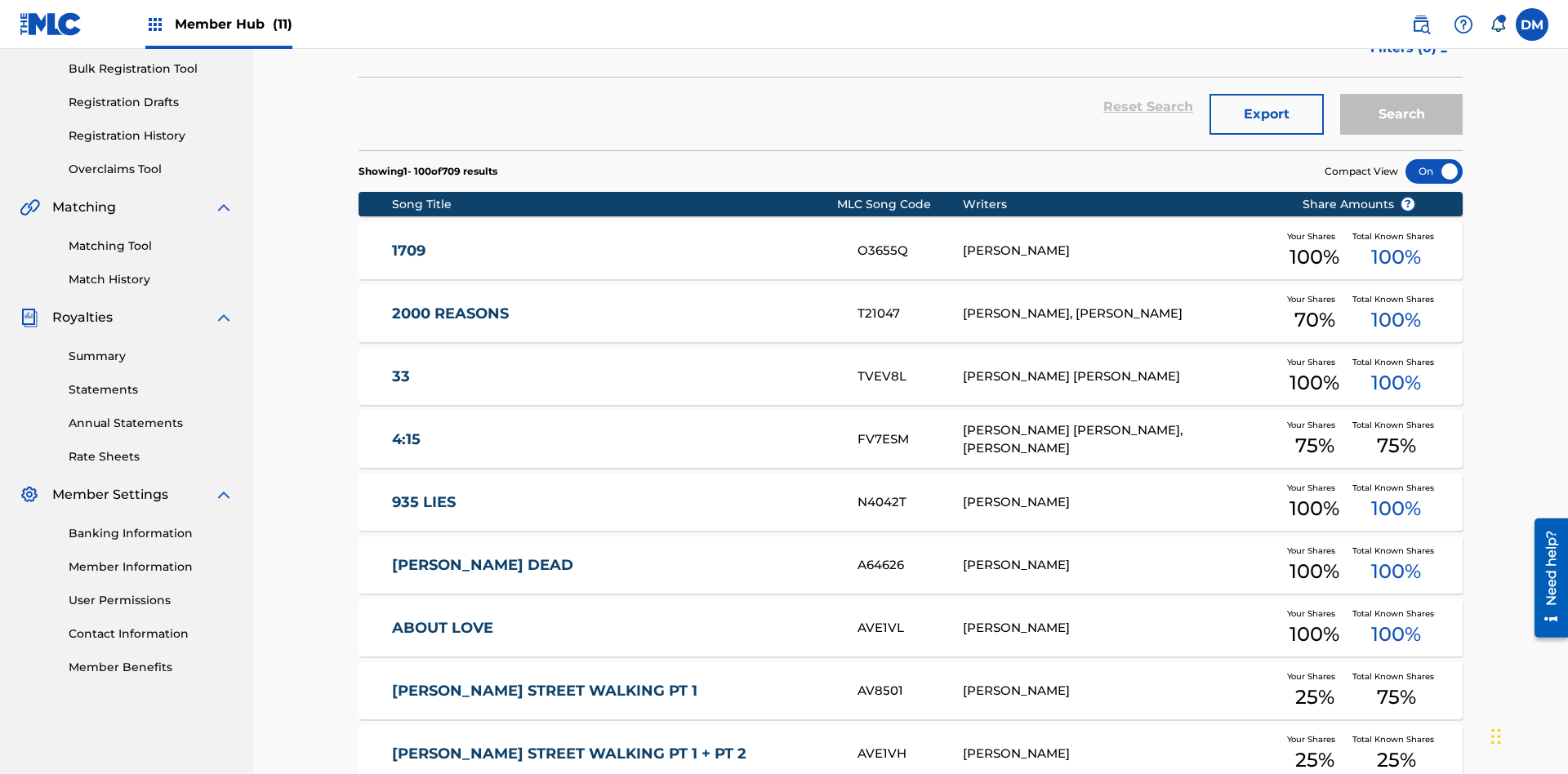
scroll to position [305, 0]
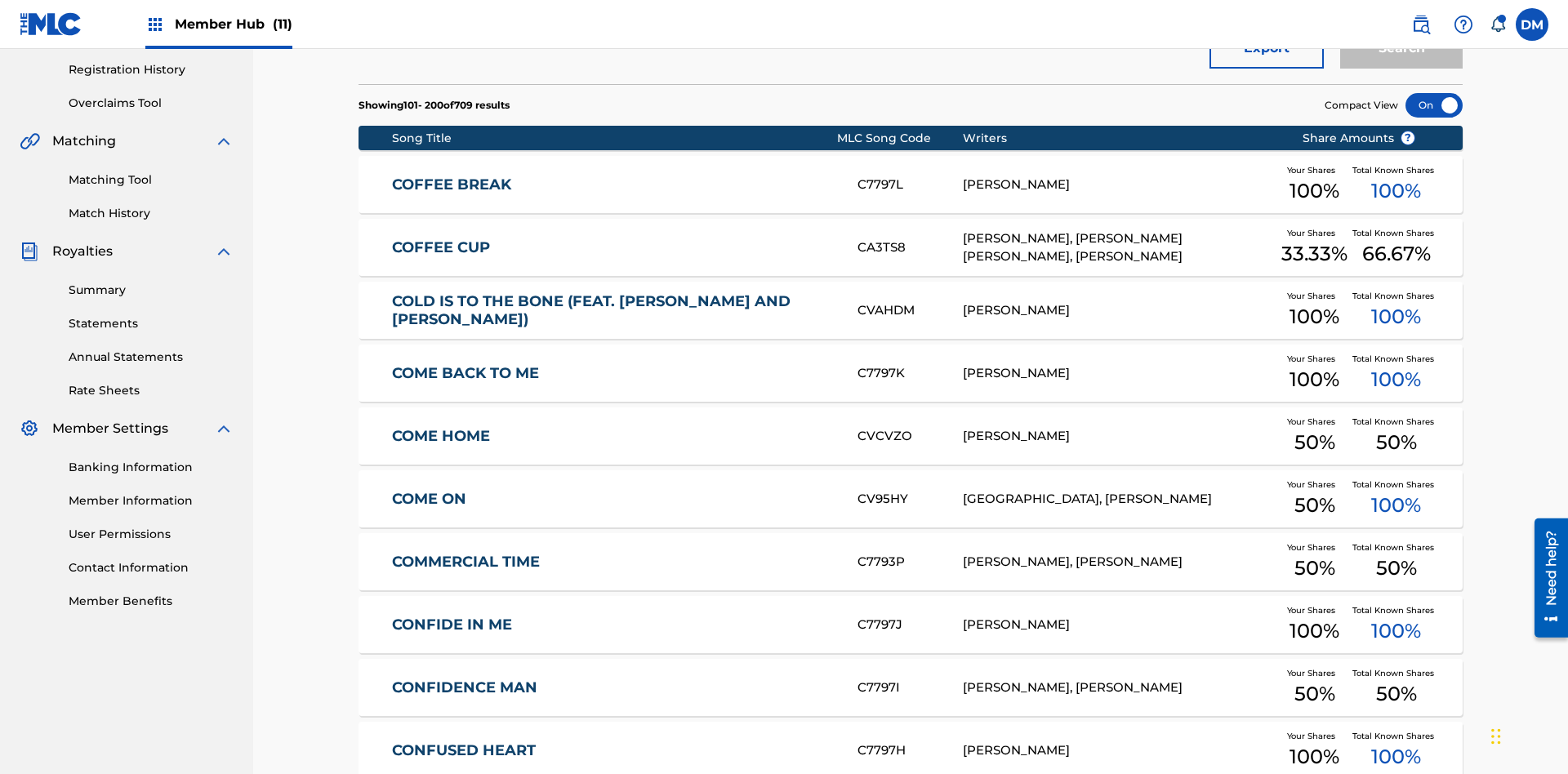
scroll to position [238, 0]
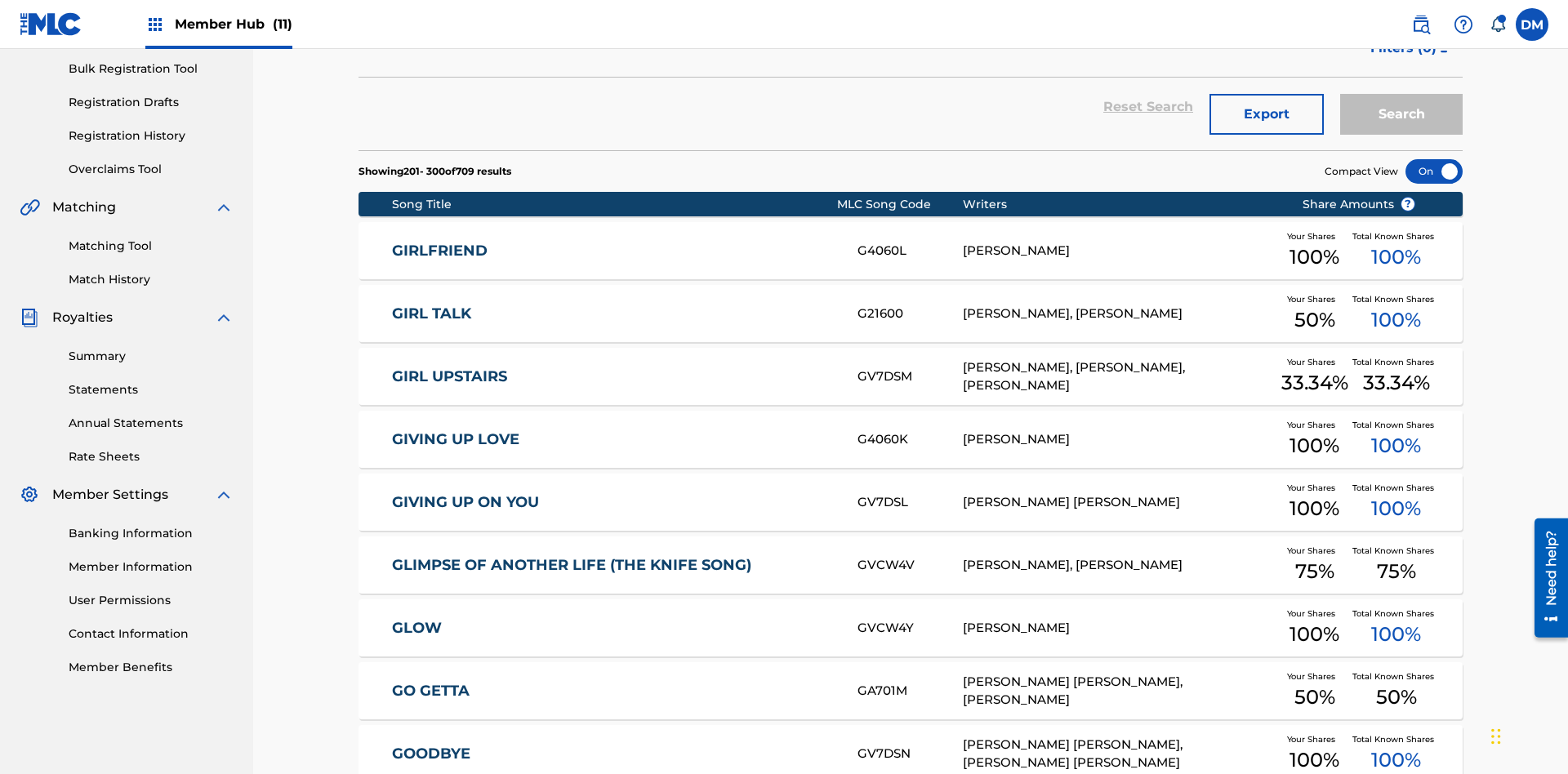
scroll to position [305, 0]
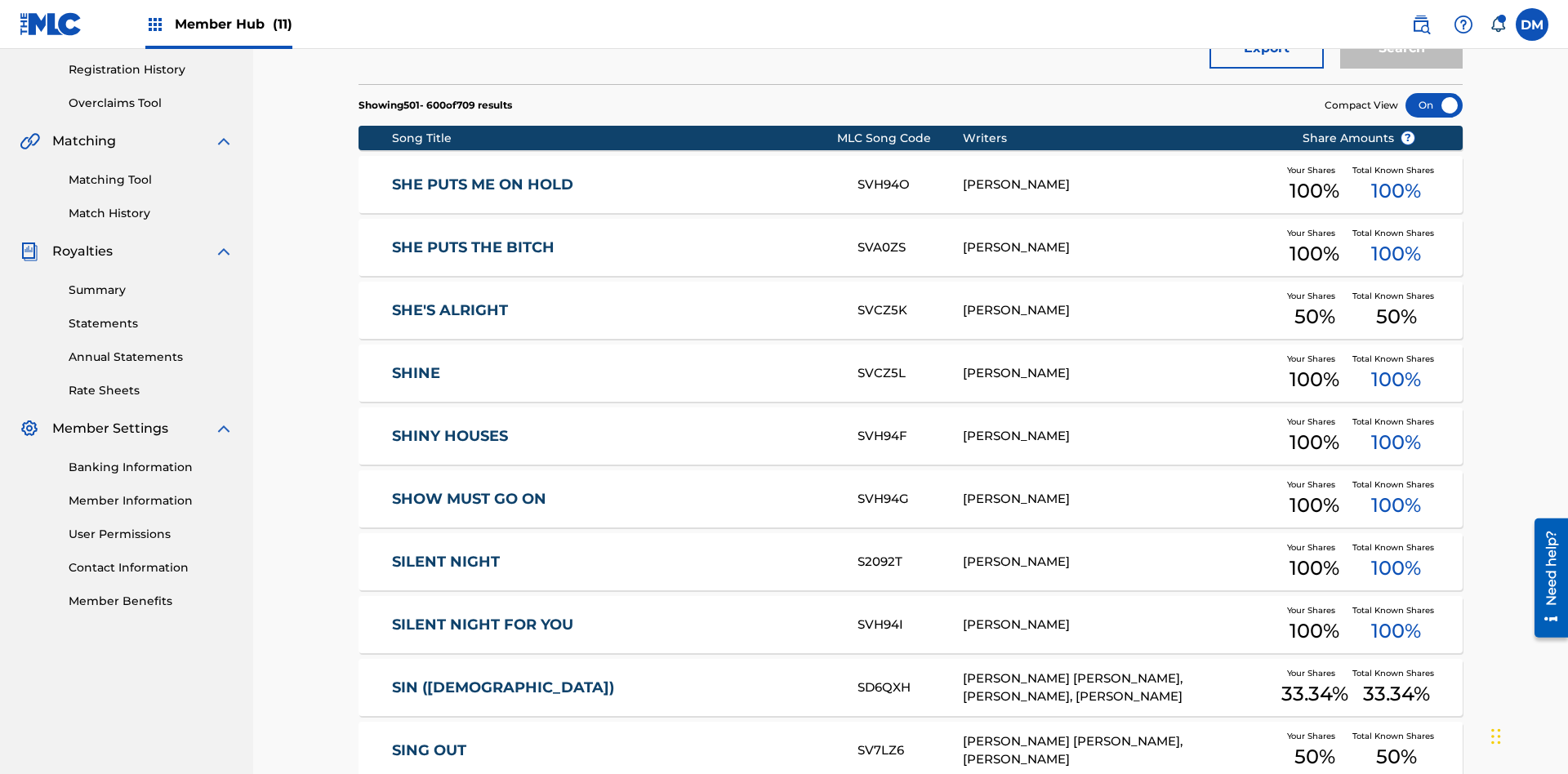
scroll to position [238, 0]
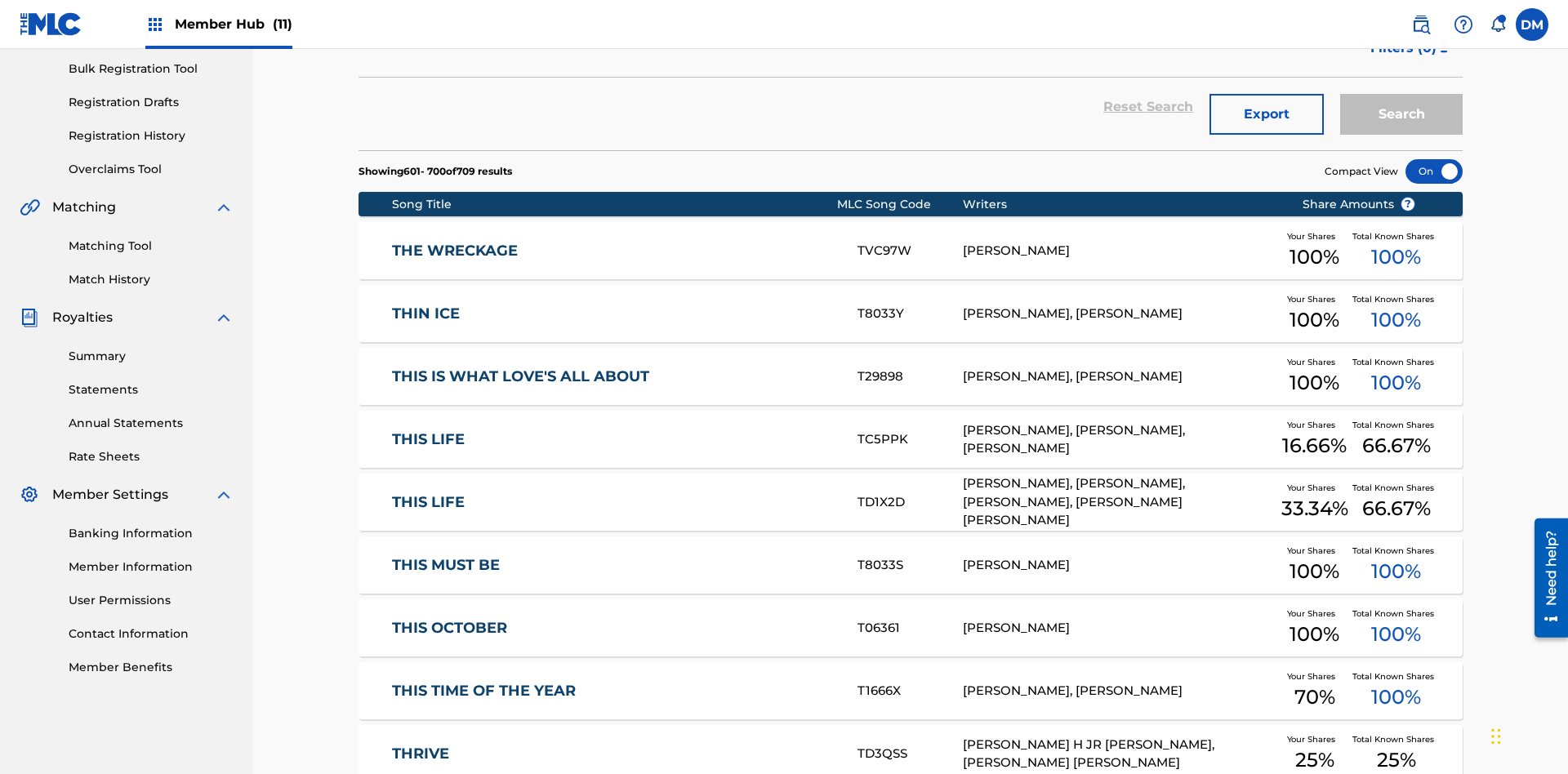
scroll to position [305, 0]
